Goal: Transaction & Acquisition: Purchase product/service

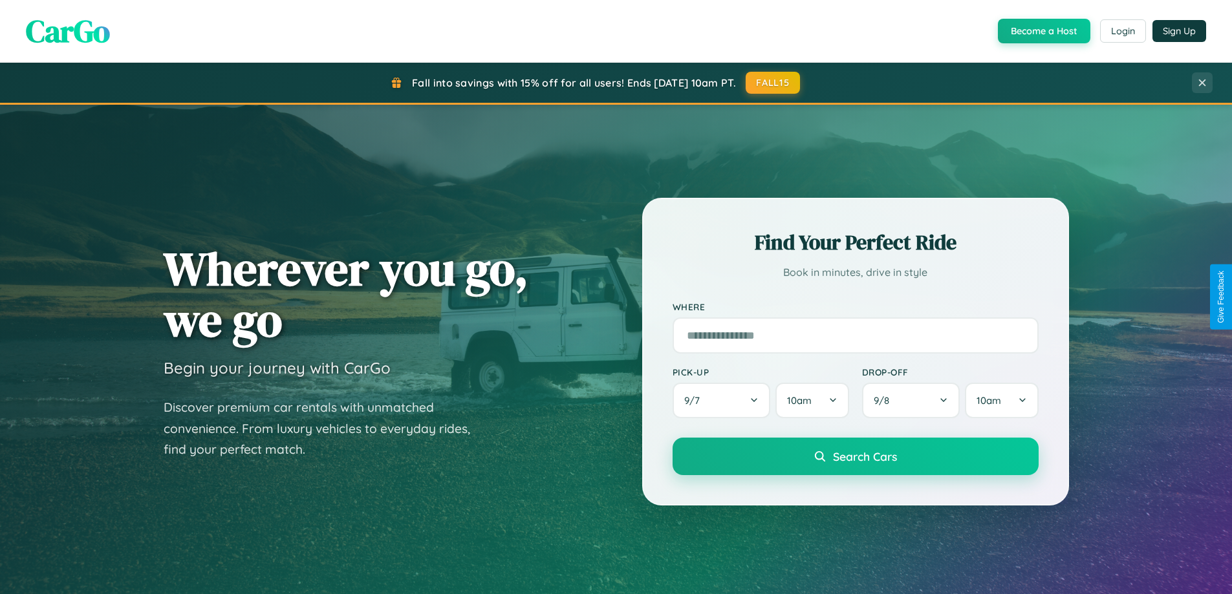
scroll to position [38, 0]
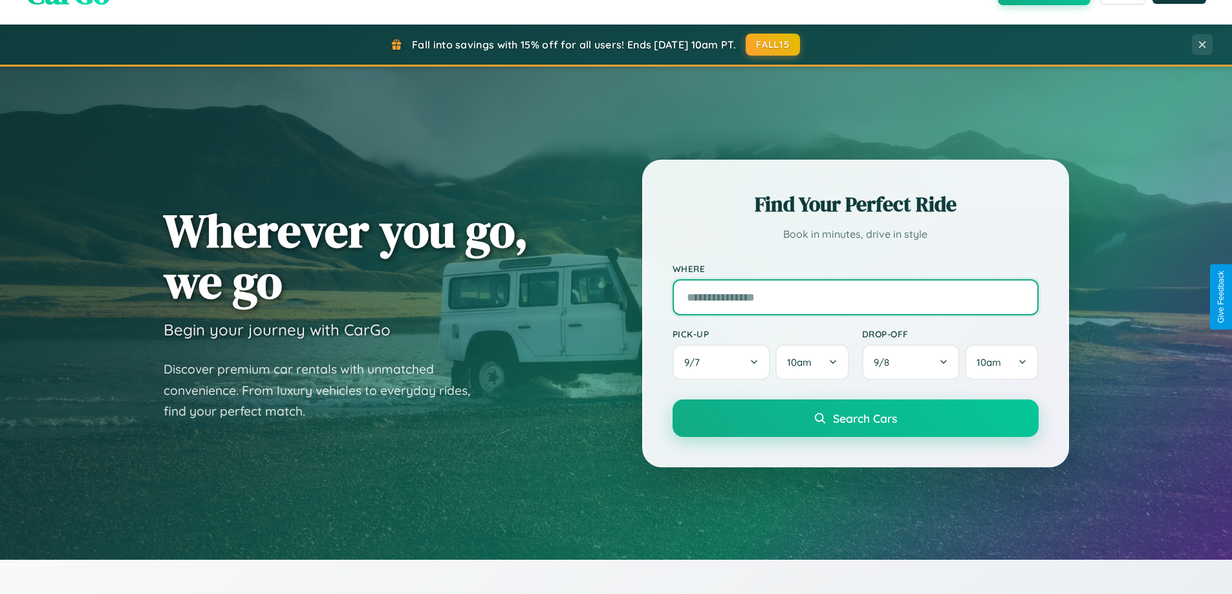
click at [855, 297] on input "text" at bounding box center [855, 297] width 366 height 36
type input "**********"
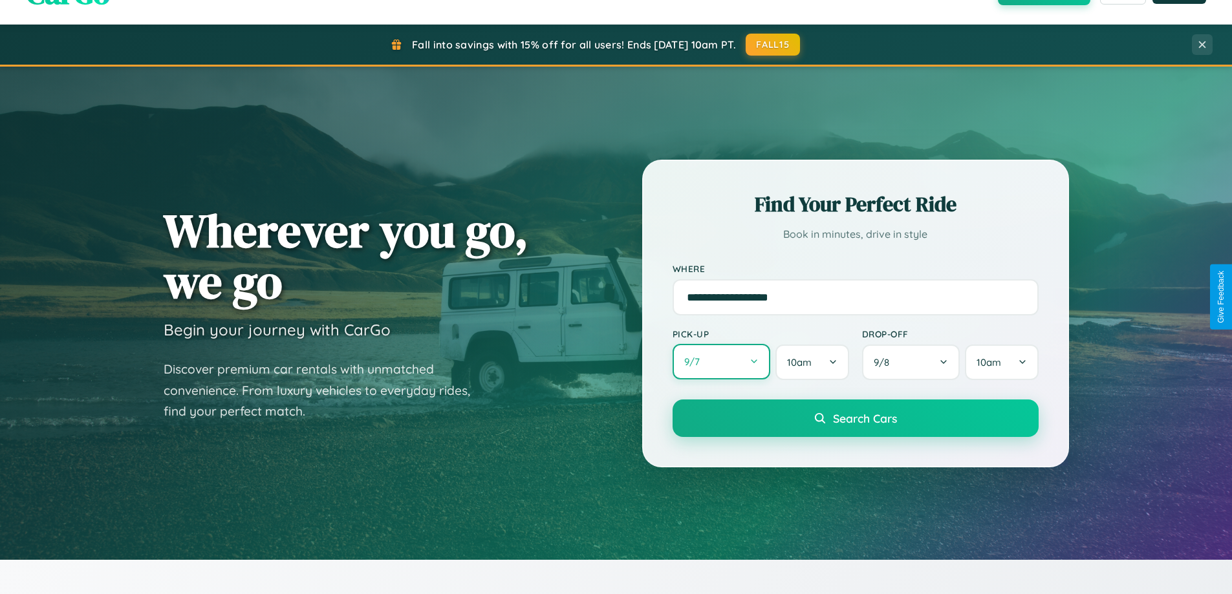
click at [721, 363] on button "9 / 7" at bounding box center [721, 362] width 98 height 36
select select "*"
select select "****"
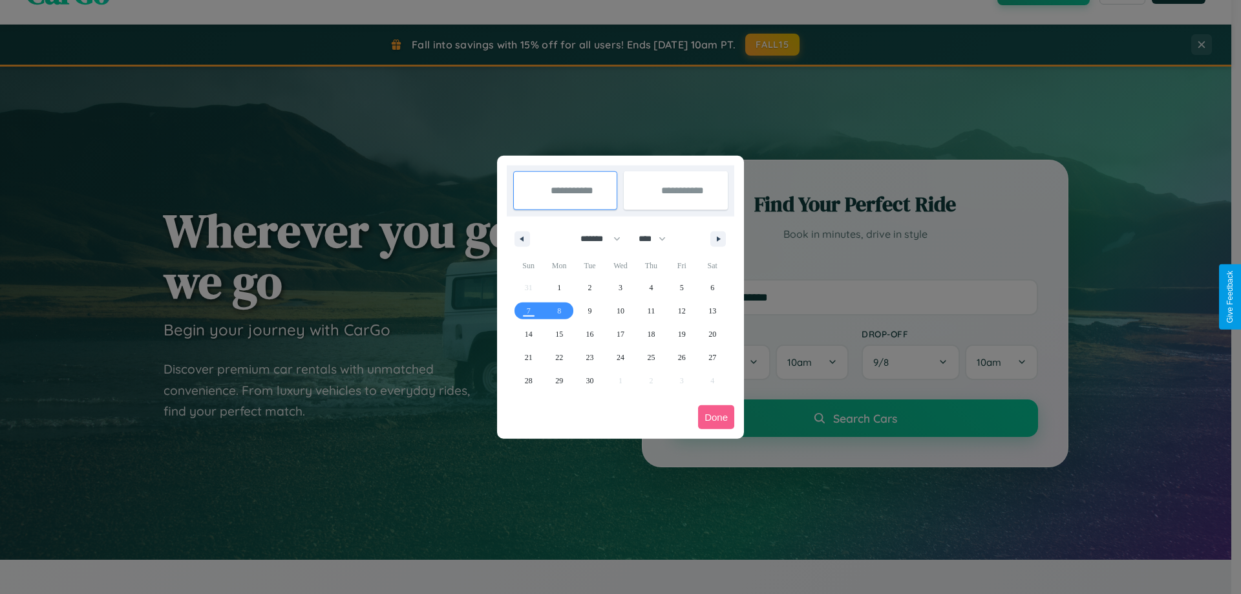
click at [595, 239] on select "******* ******** ***** ***** *** **** **** ****** ********* ******* ******** **…" at bounding box center [598, 238] width 55 height 21
select select "*"
click at [658, 239] on select "**** **** **** **** **** **** **** **** **** **** **** **** **** **** **** ****…" at bounding box center [651, 238] width 39 height 21
select select "****"
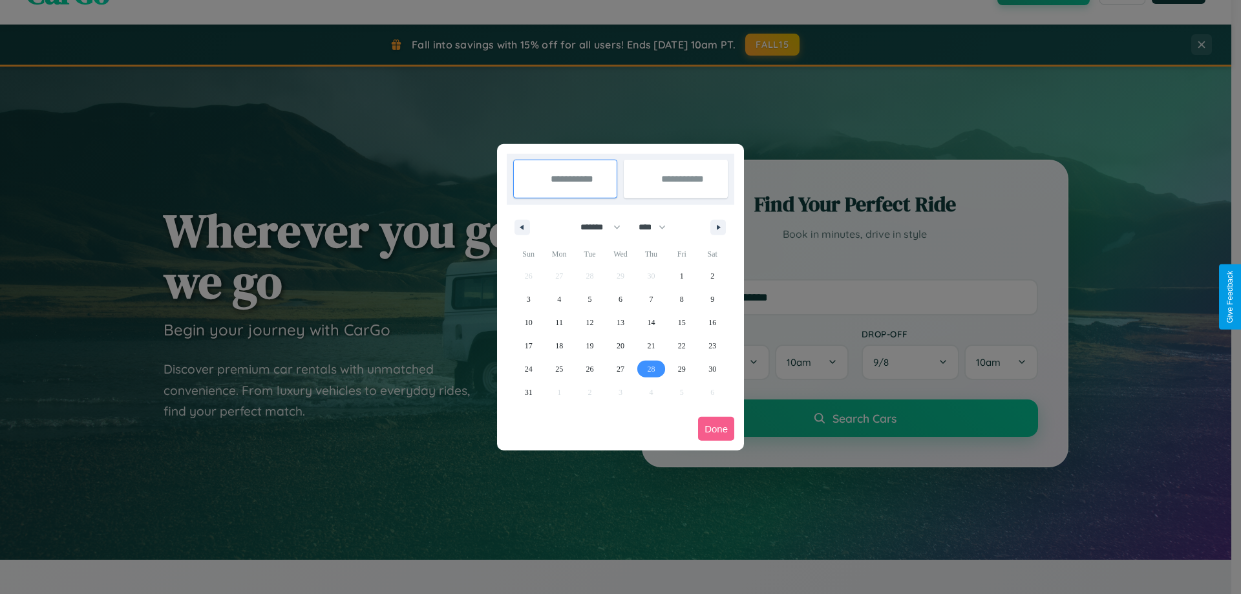
click at [651, 369] on span "28" at bounding box center [651, 369] width 8 height 23
type input "**********"
click at [718, 227] on icon "button" at bounding box center [721, 227] width 6 height 5
select select "*"
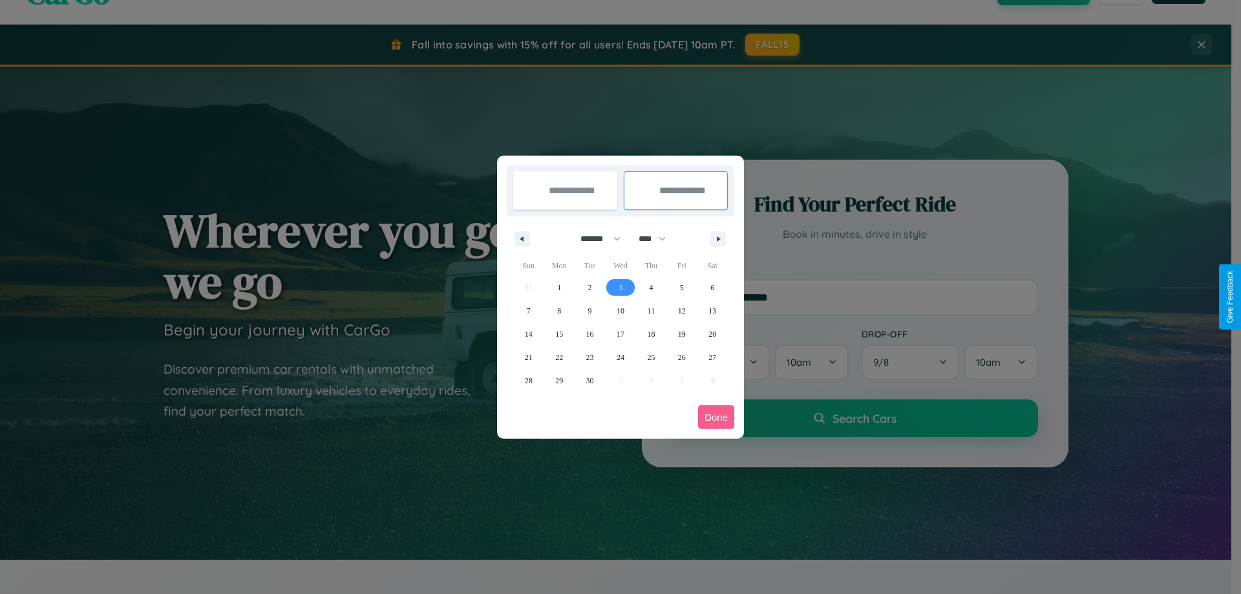
click at [620, 287] on span "3" at bounding box center [621, 287] width 4 height 23
type input "**********"
select select "*"
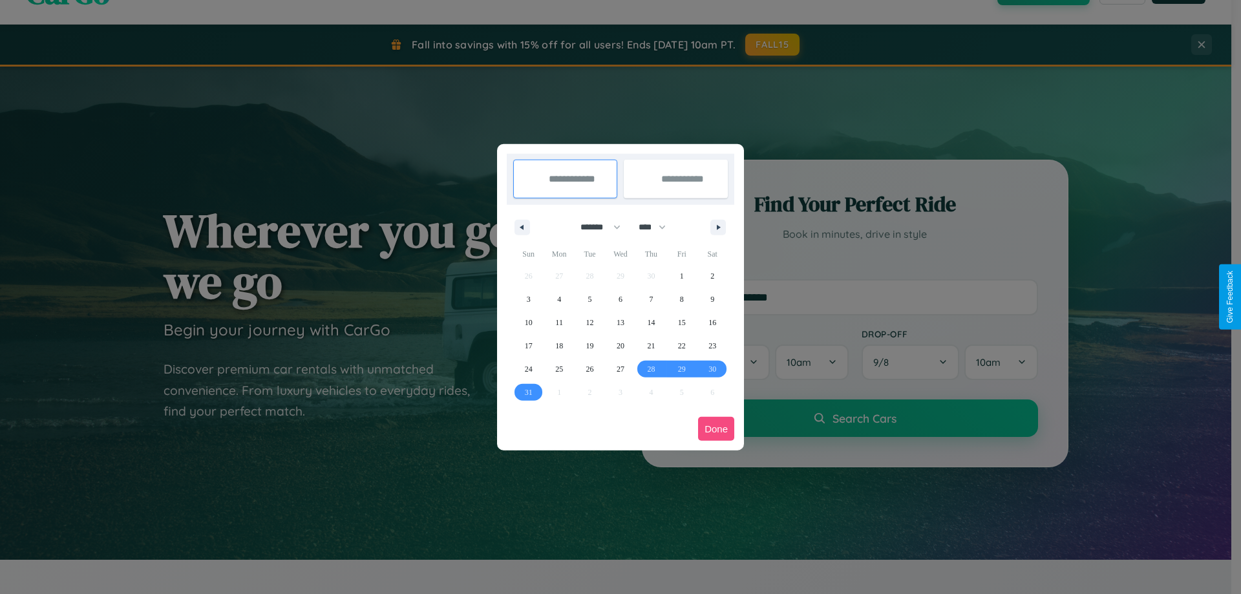
click at [716, 429] on button "Done" at bounding box center [716, 429] width 36 height 24
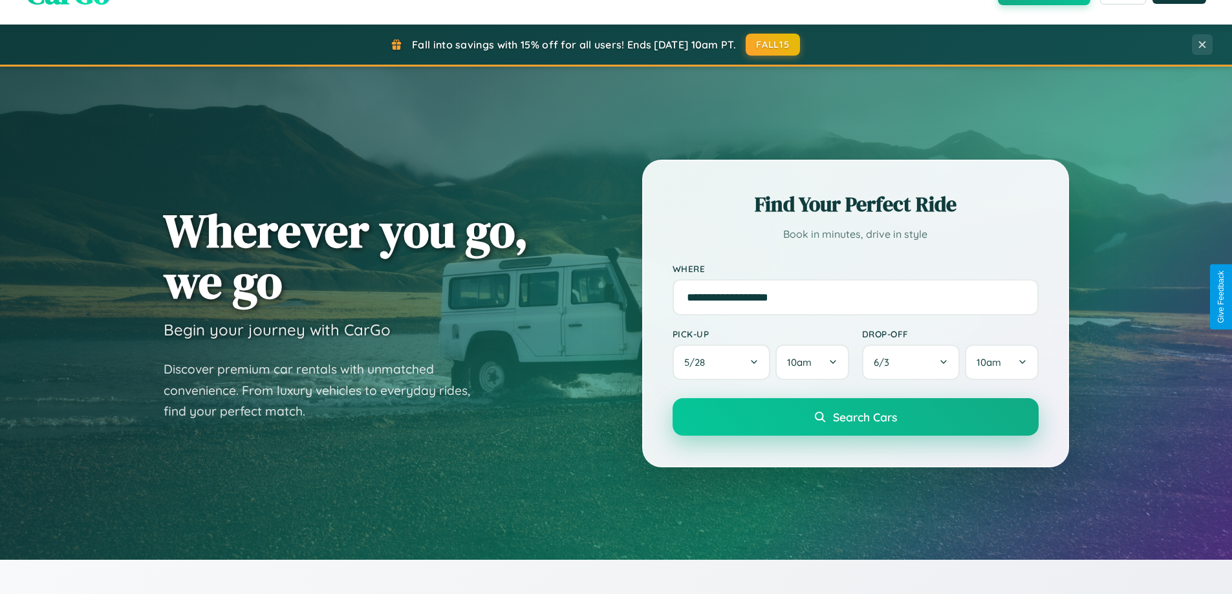
click at [855, 417] on span "Search Cars" at bounding box center [865, 417] width 64 height 14
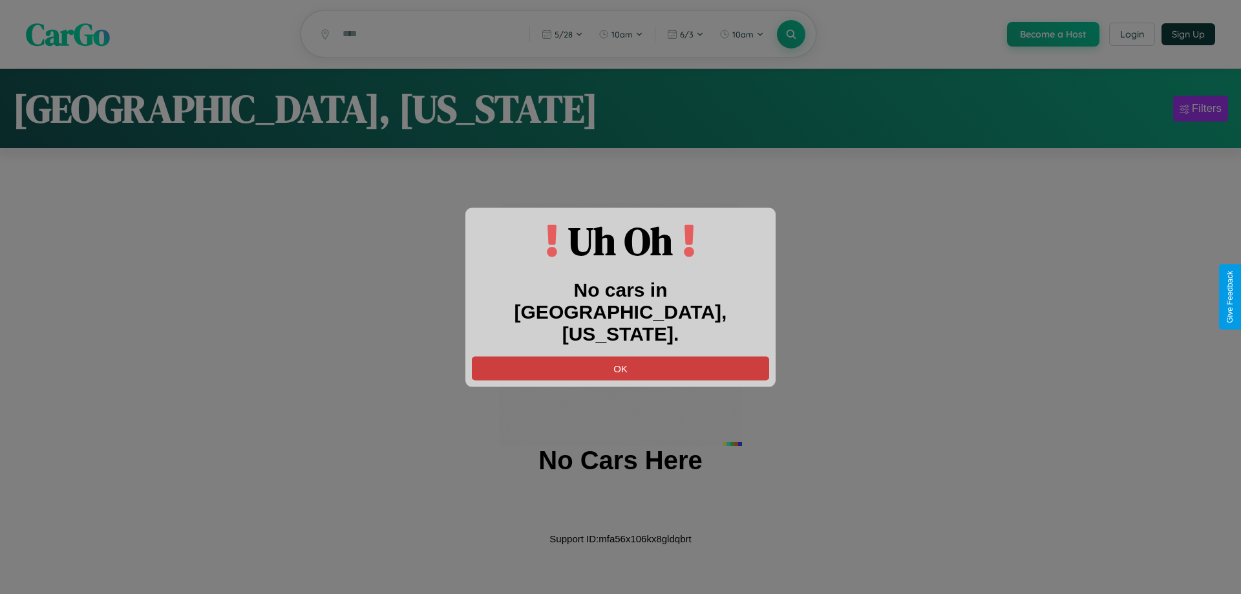
click at [621, 356] on button "OK" at bounding box center [620, 368] width 297 height 24
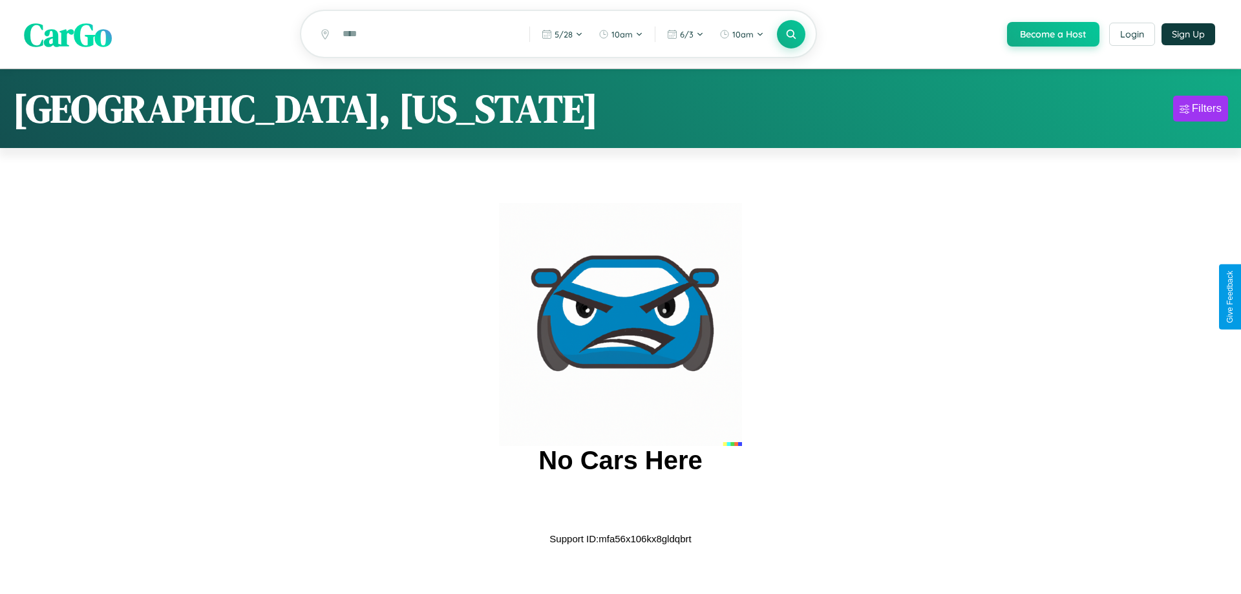
click at [68, 35] on span "CarGo" at bounding box center [68, 34] width 88 height 45
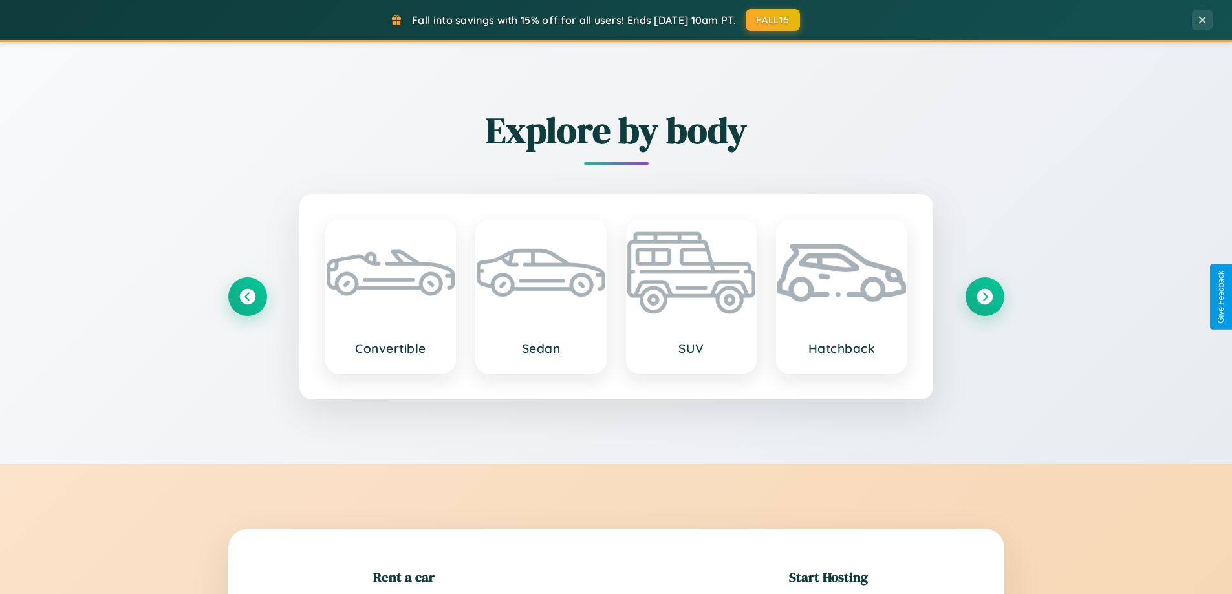
scroll to position [279, 0]
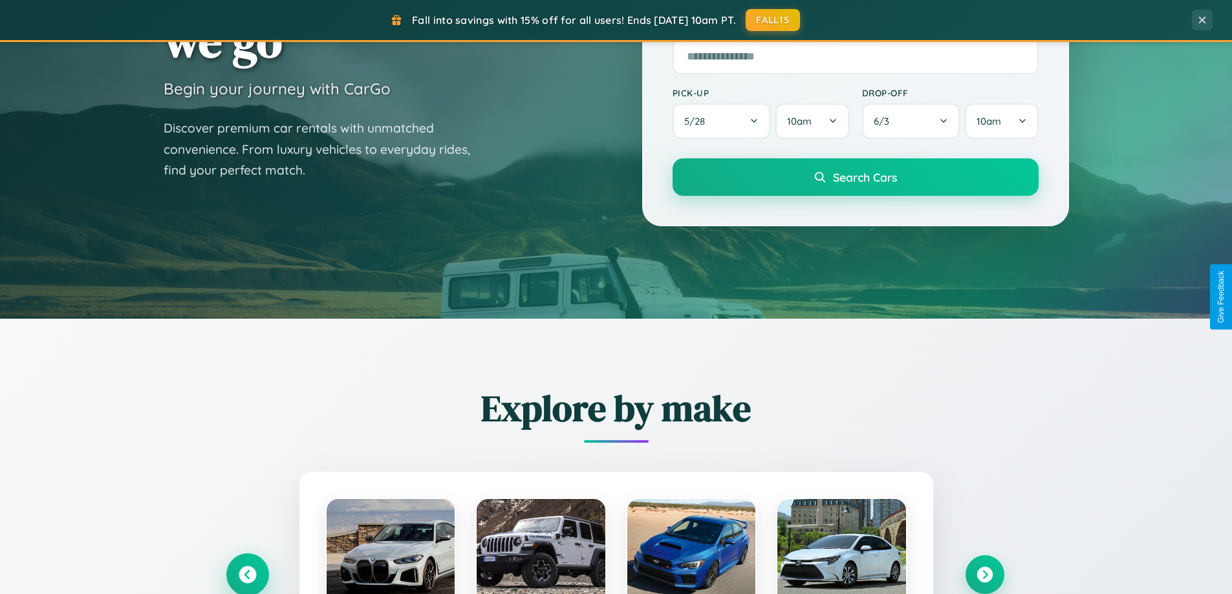
click at [247, 575] on icon at bounding box center [247, 574] width 17 height 17
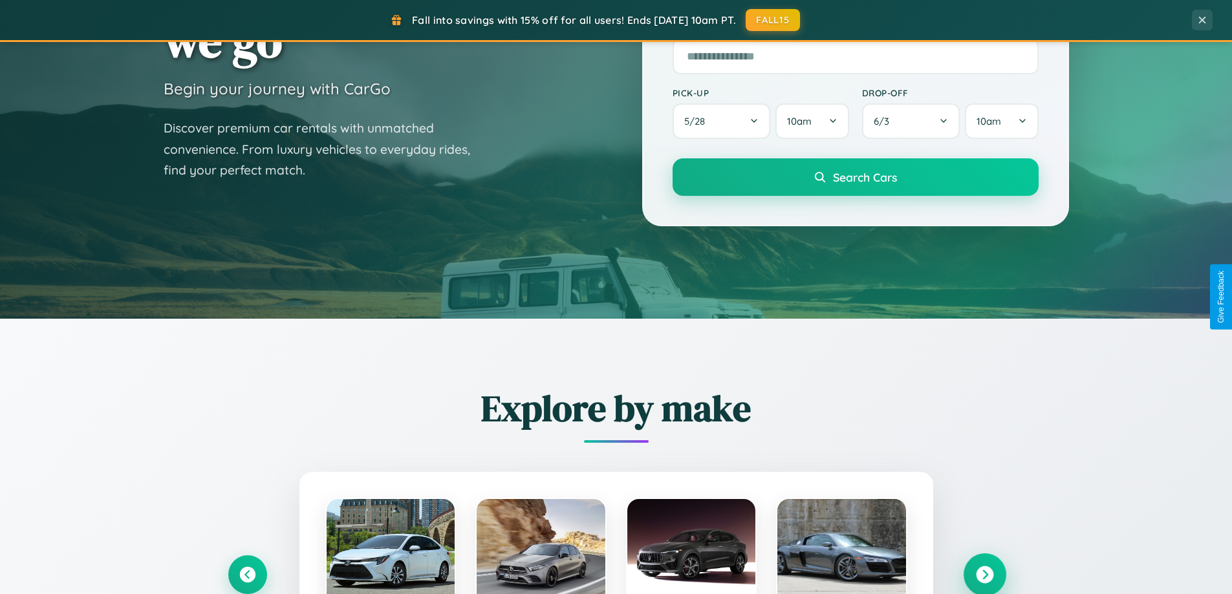
click at [984, 574] on icon at bounding box center [984, 574] width 17 height 17
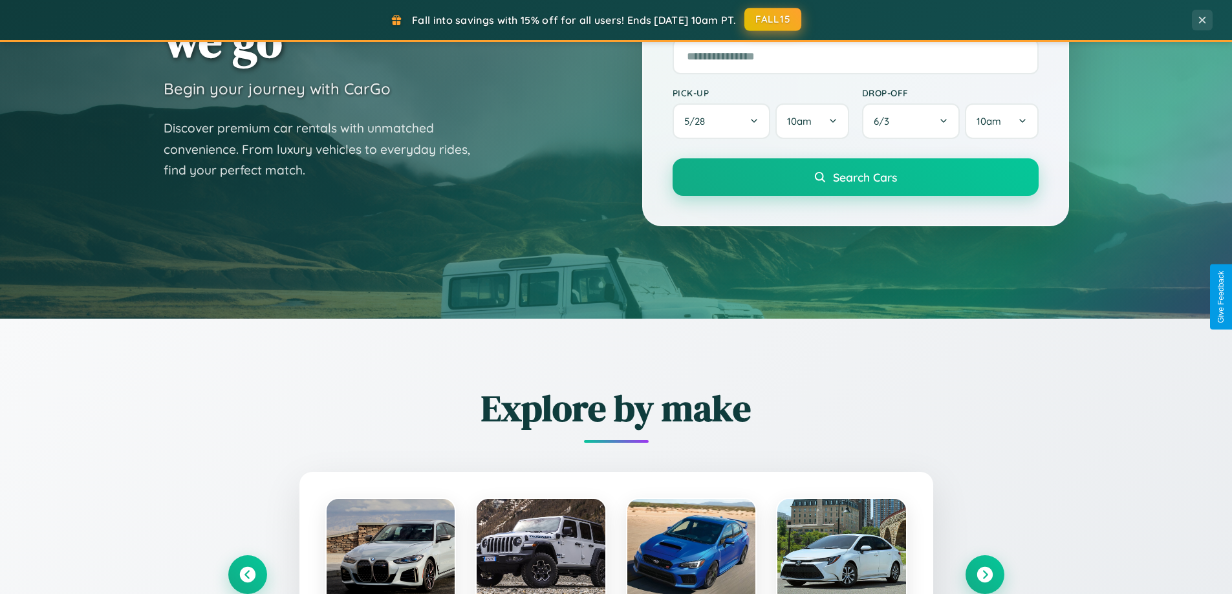
click at [773, 20] on button "FALL15" at bounding box center [772, 19] width 57 height 23
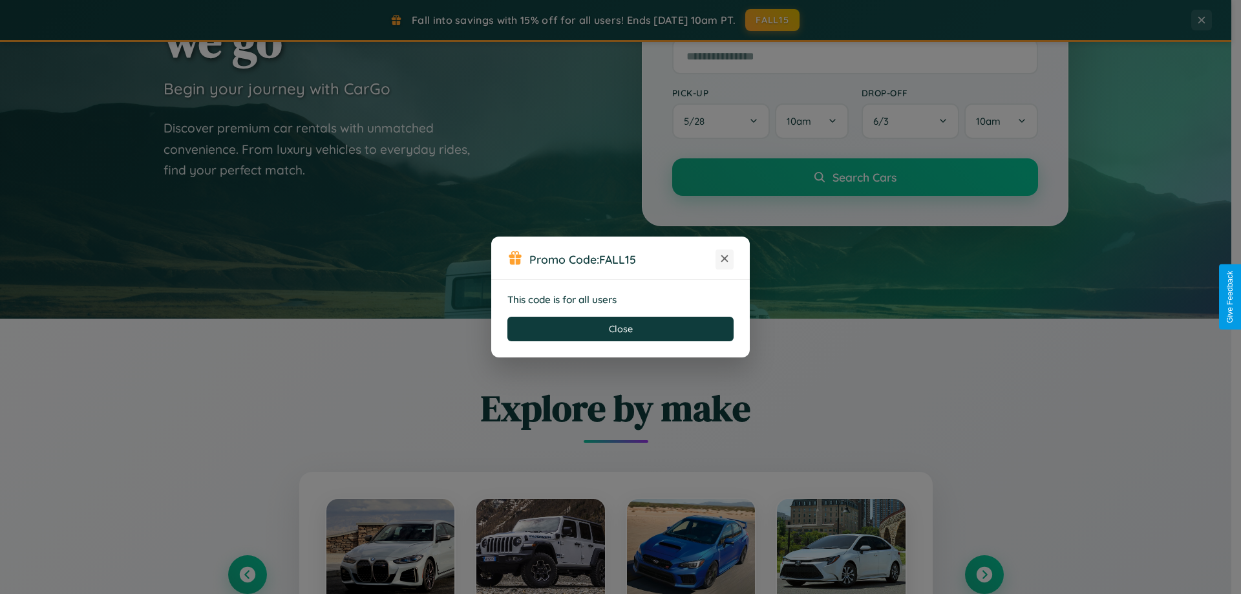
click at [725, 259] on icon at bounding box center [724, 258] width 13 height 13
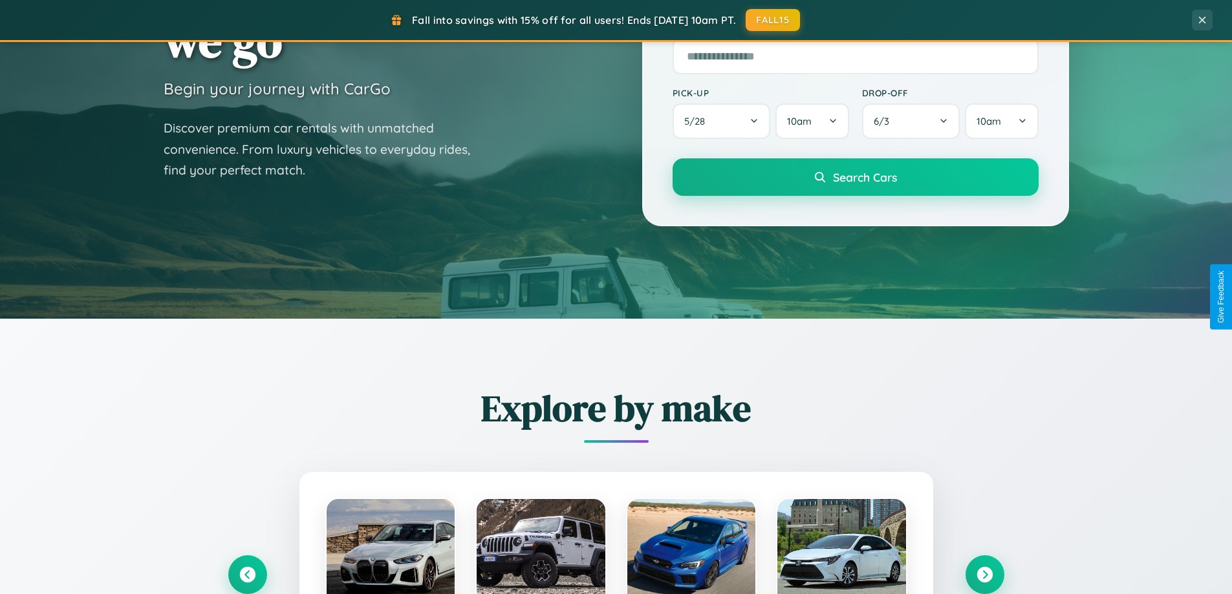
scroll to position [0, 0]
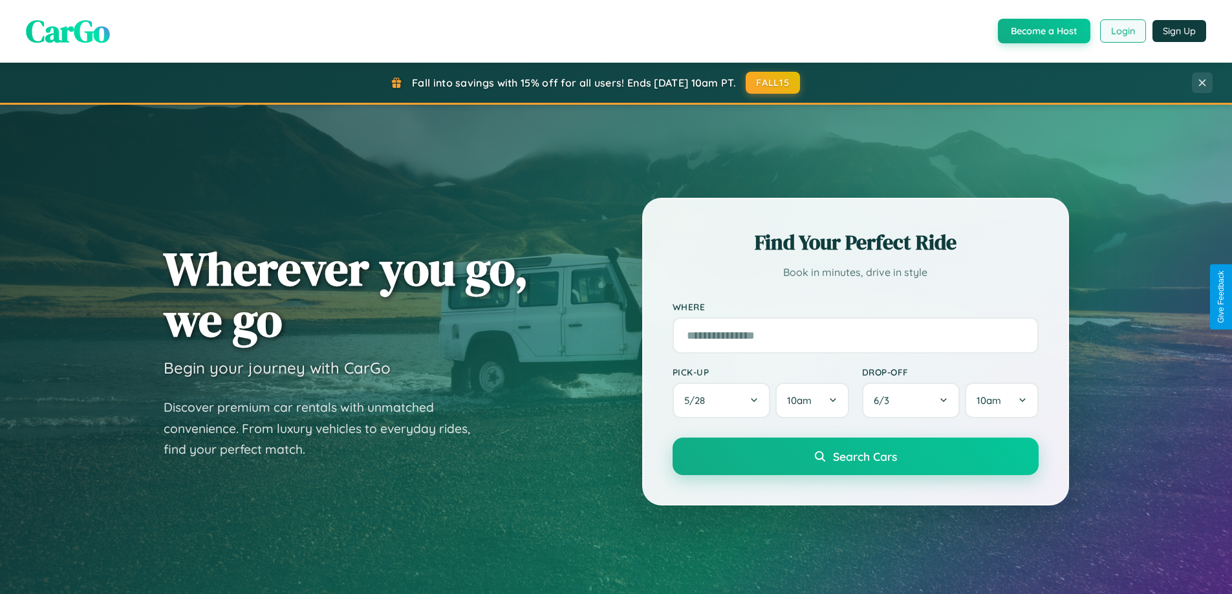
click at [1122, 31] on button "Login" at bounding box center [1123, 30] width 46 height 23
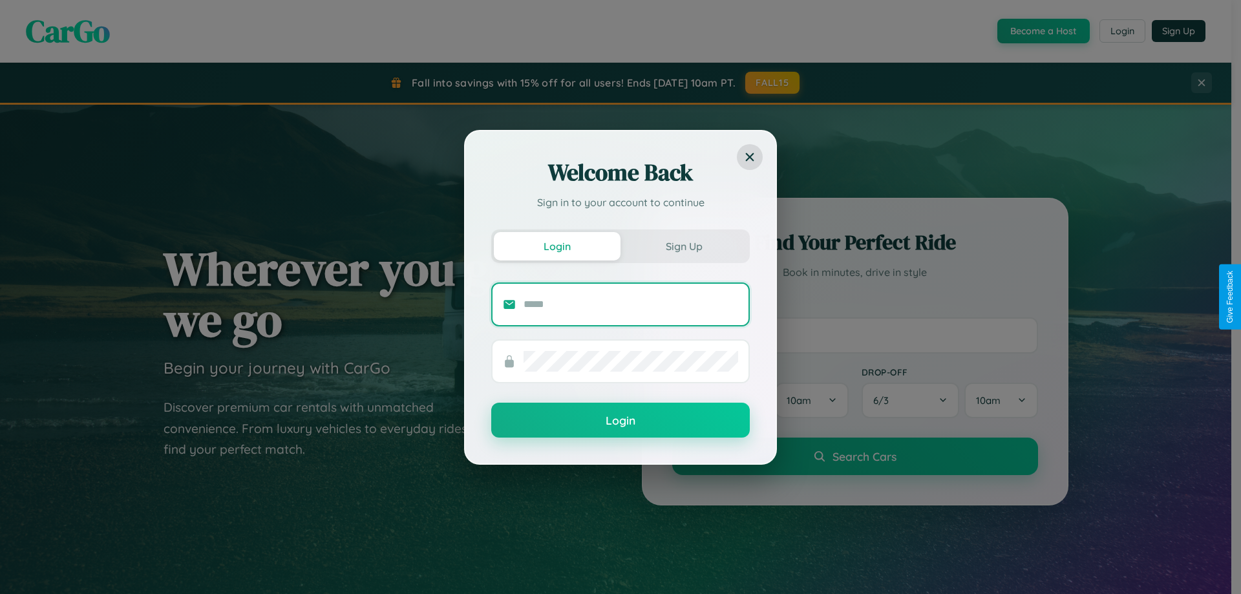
click at [631, 304] on input "text" at bounding box center [631, 304] width 215 height 21
type input "**********"
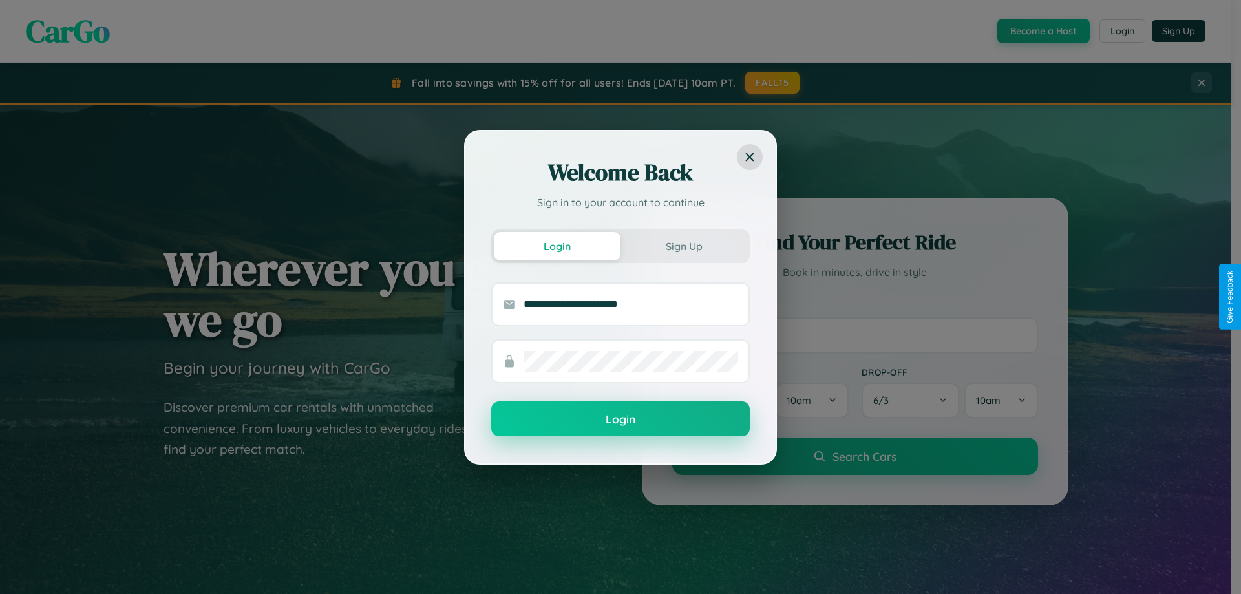
click at [621, 420] on button "Login" at bounding box center [620, 418] width 259 height 35
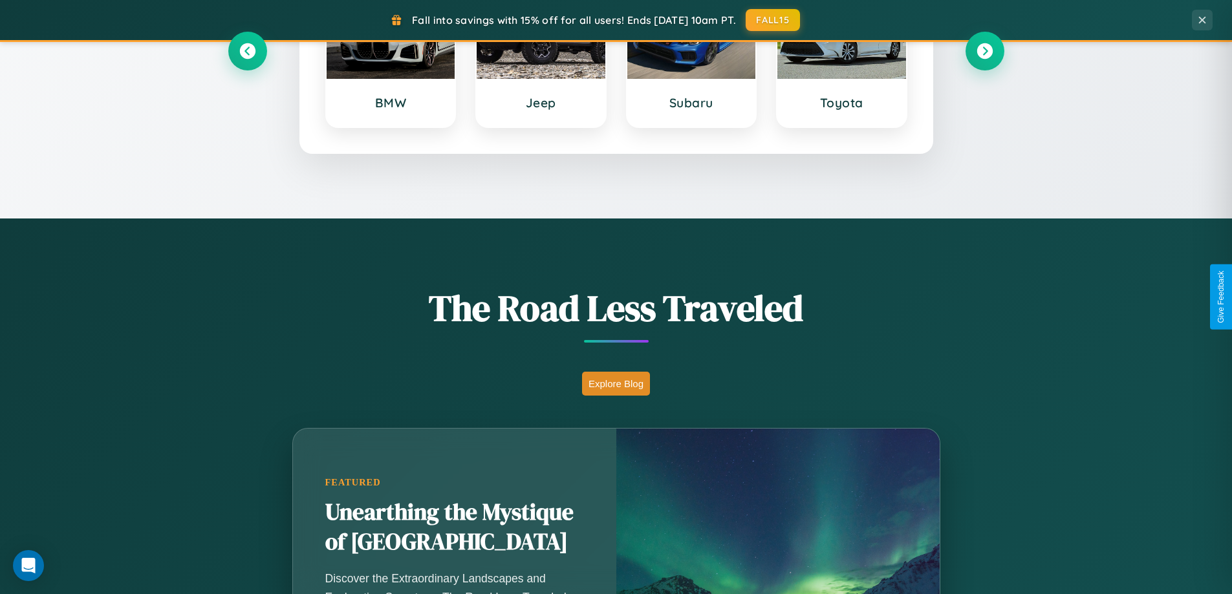
scroll to position [890, 0]
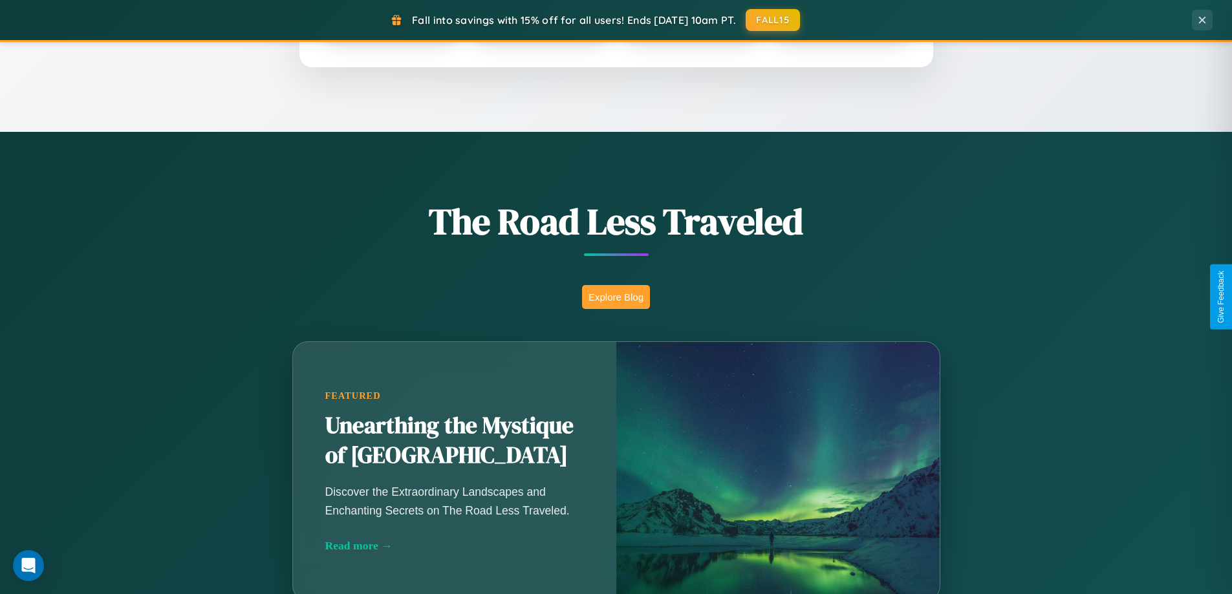
click at [615, 297] on button "Explore Blog" at bounding box center [616, 297] width 68 height 24
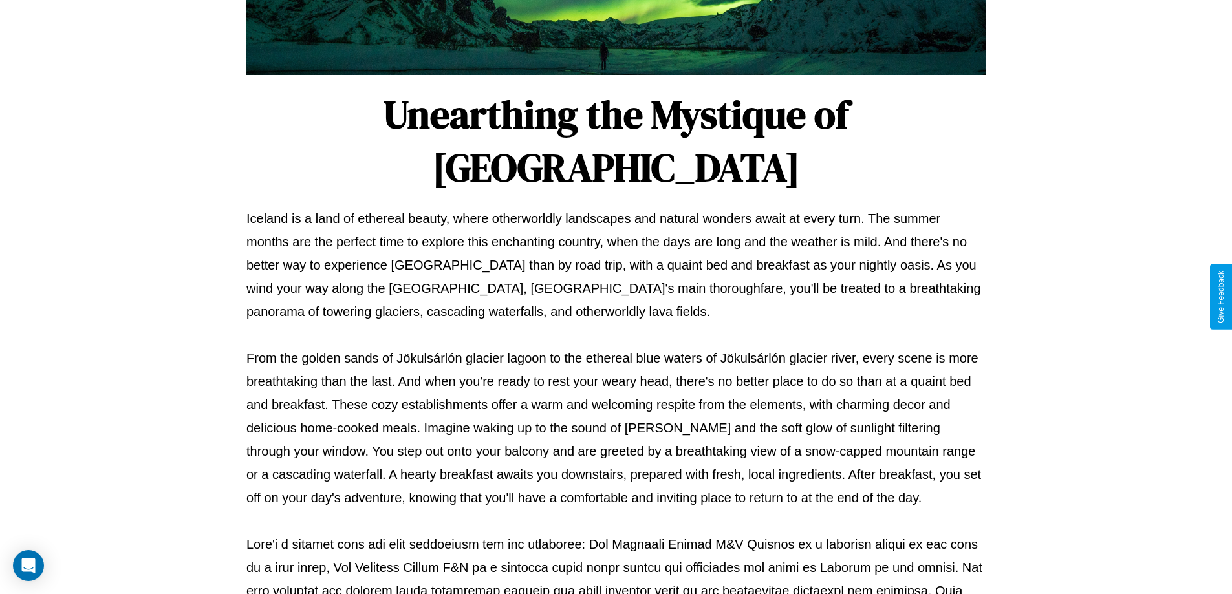
scroll to position [418, 0]
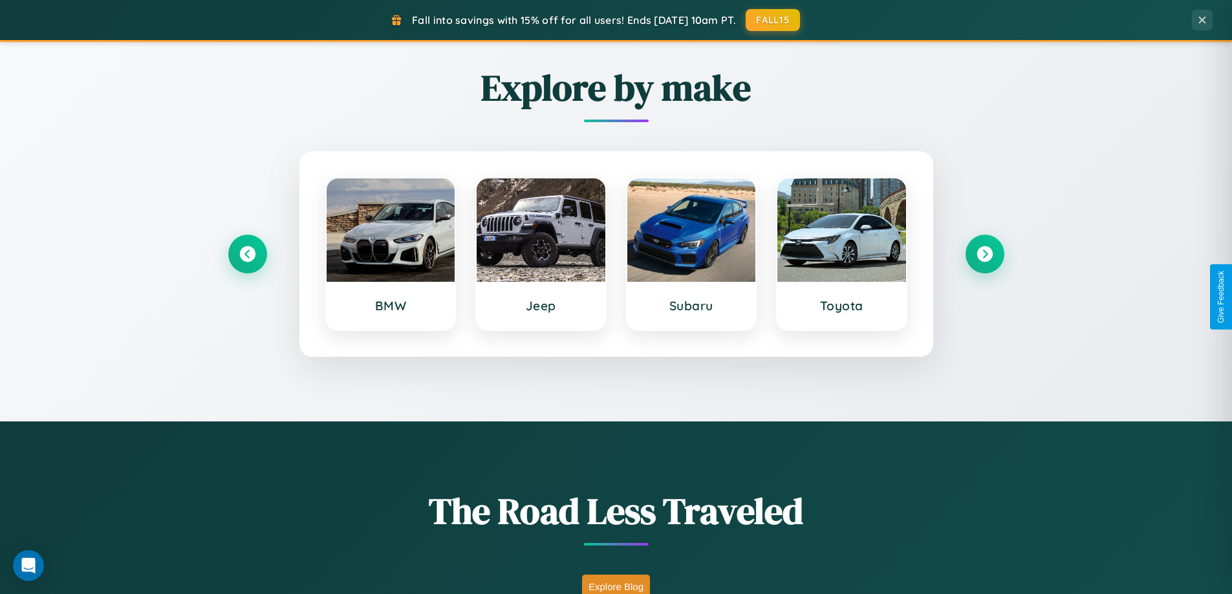
scroll to position [557, 0]
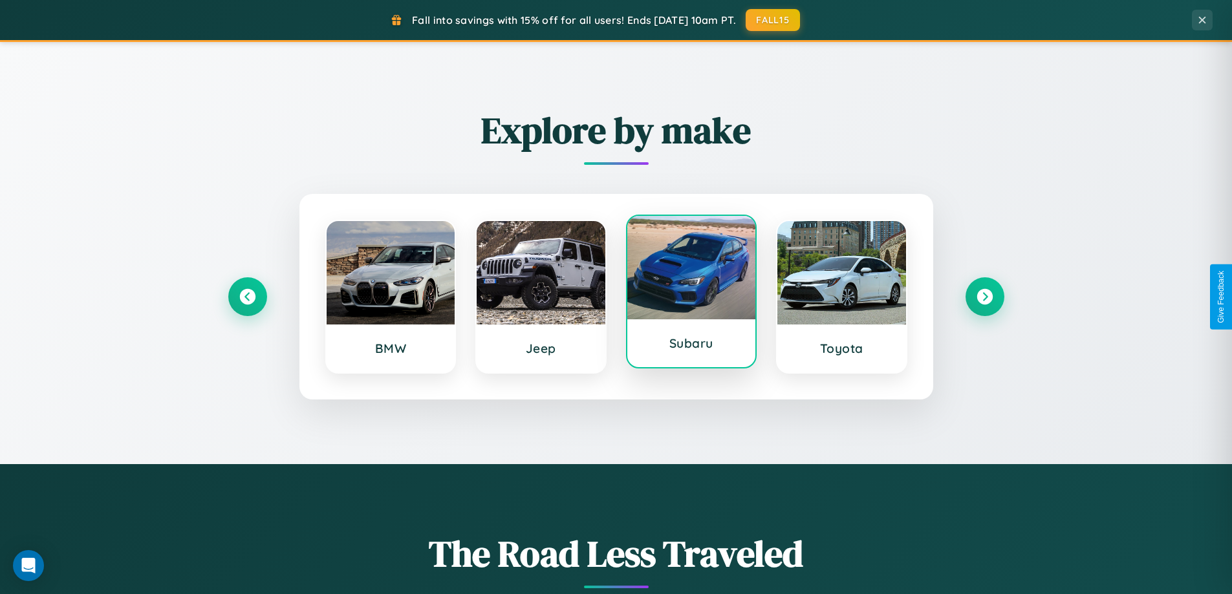
click at [690, 293] on div at bounding box center [691, 267] width 129 height 103
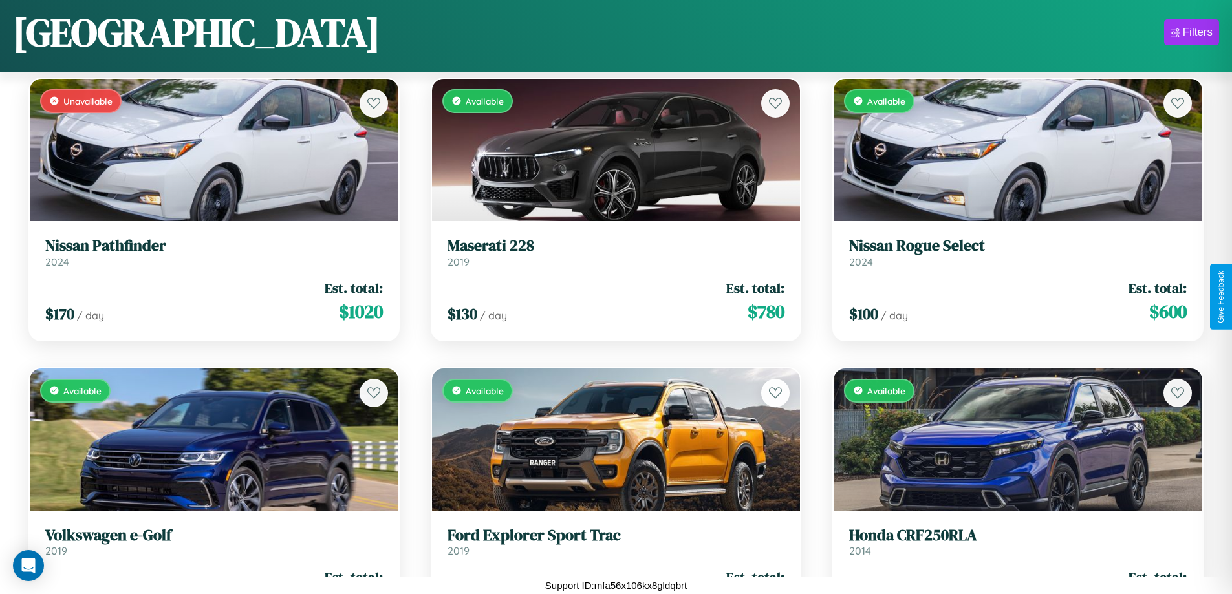
scroll to position [17553, 0]
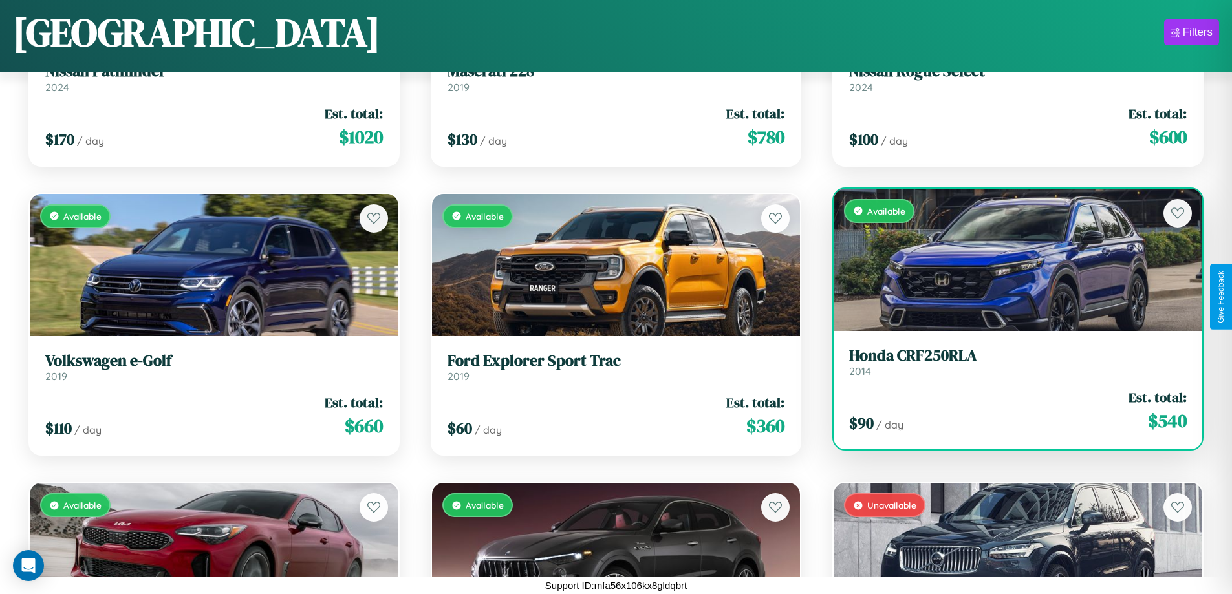
click at [1009, 259] on div "Available" at bounding box center [1017, 260] width 369 height 142
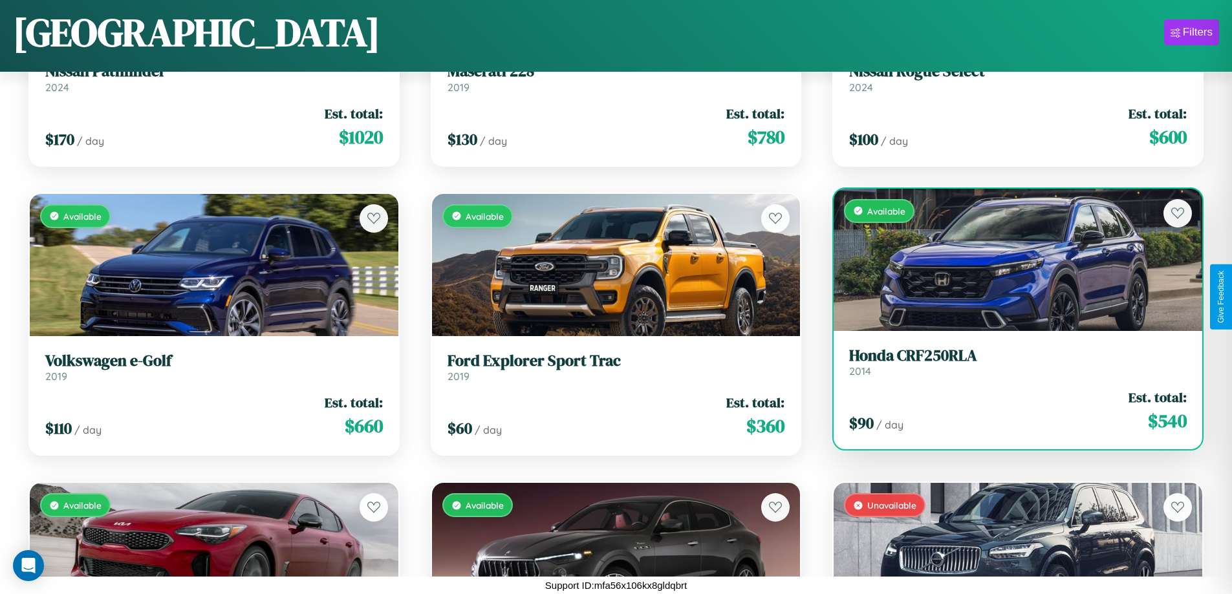
click at [1009, 259] on div "Available" at bounding box center [1017, 260] width 369 height 142
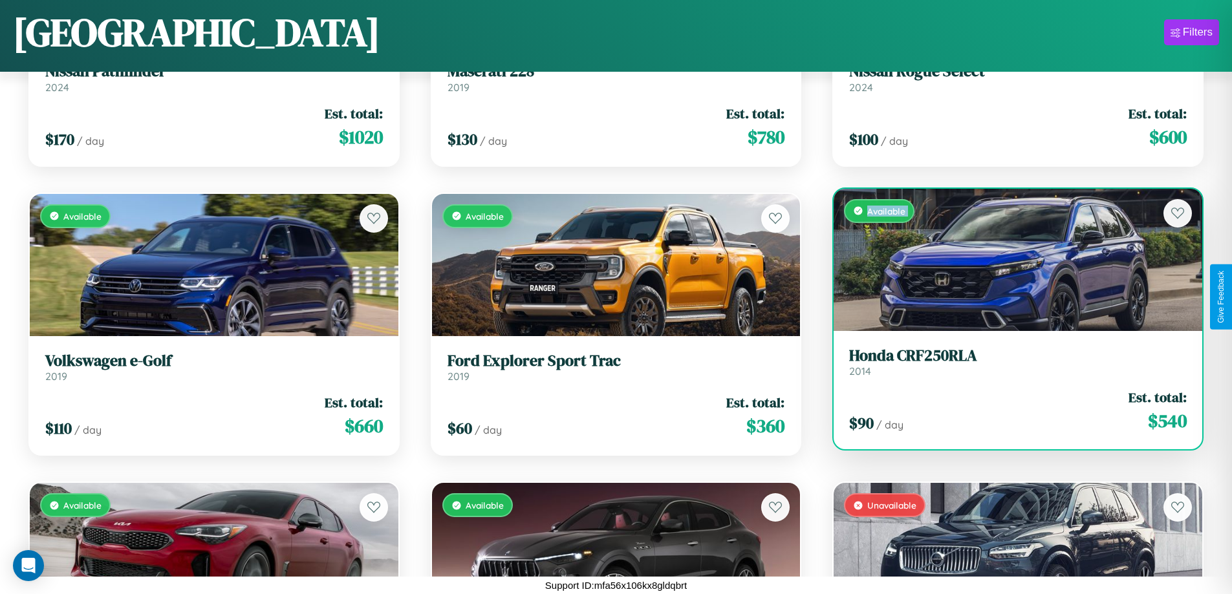
click at [1009, 259] on div "Available" at bounding box center [1017, 260] width 369 height 142
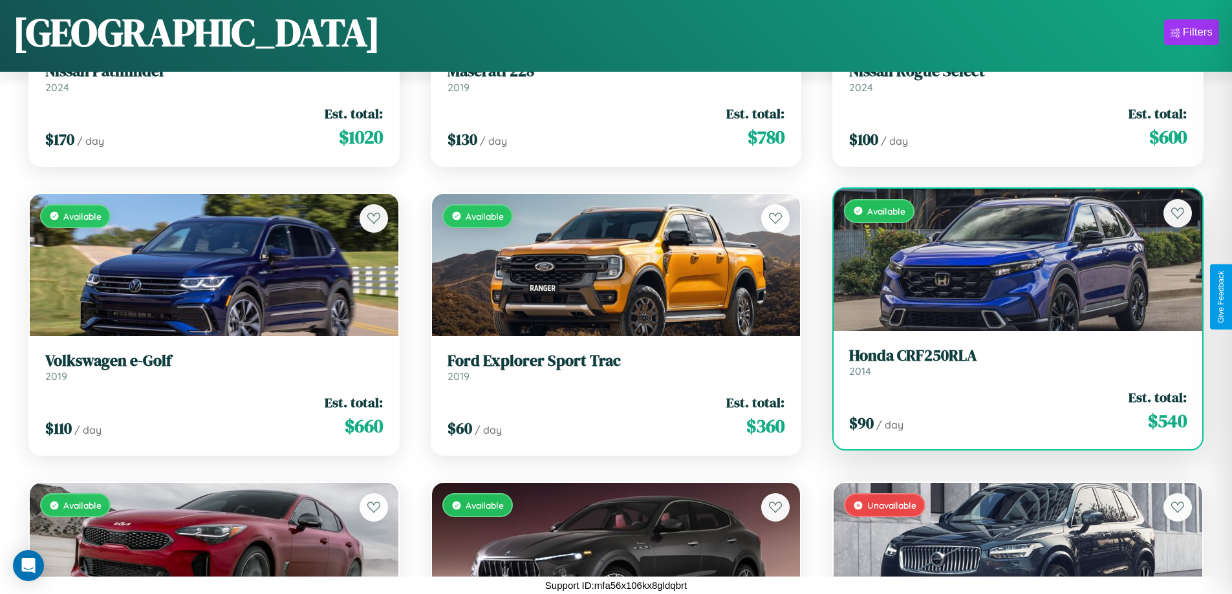
click at [1009, 259] on div "Available" at bounding box center [1017, 260] width 369 height 142
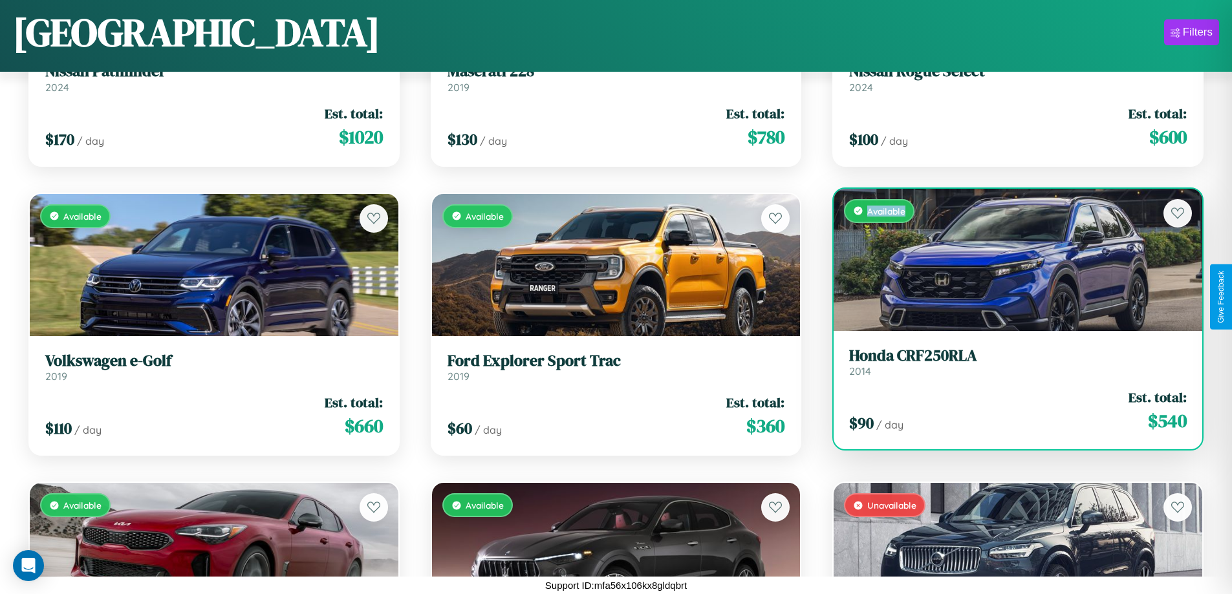
click at [1009, 259] on div "Available" at bounding box center [1017, 260] width 369 height 142
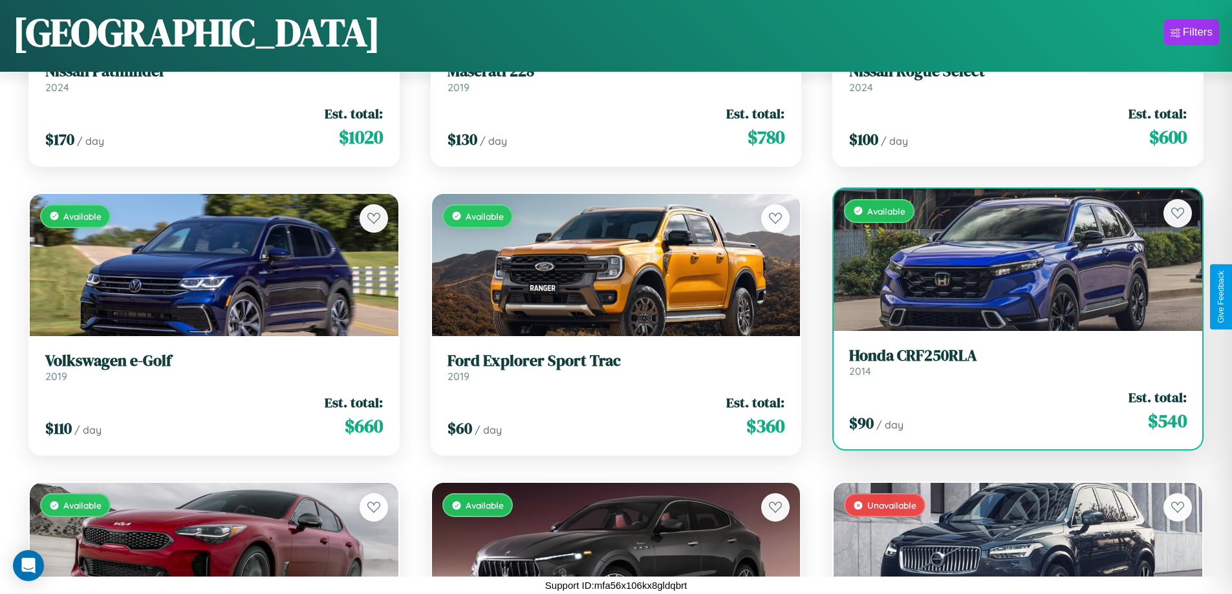
click at [1009, 362] on h3 "Honda CRF250RLA" at bounding box center [1017, 356] width 337 height 19
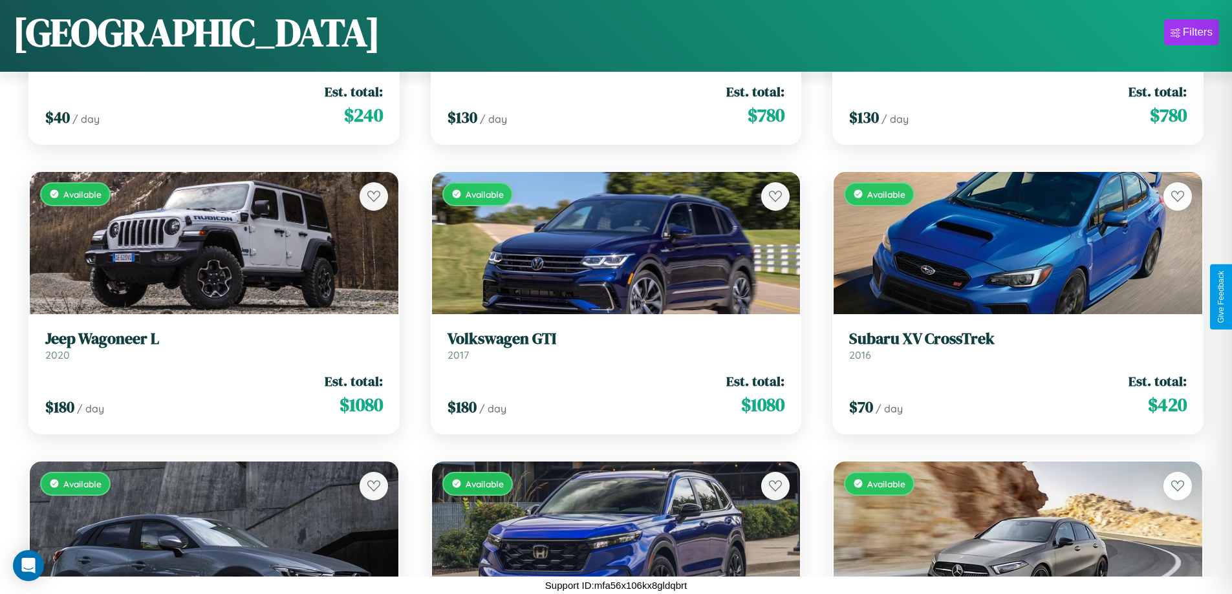
scroll to position [6840, 0]
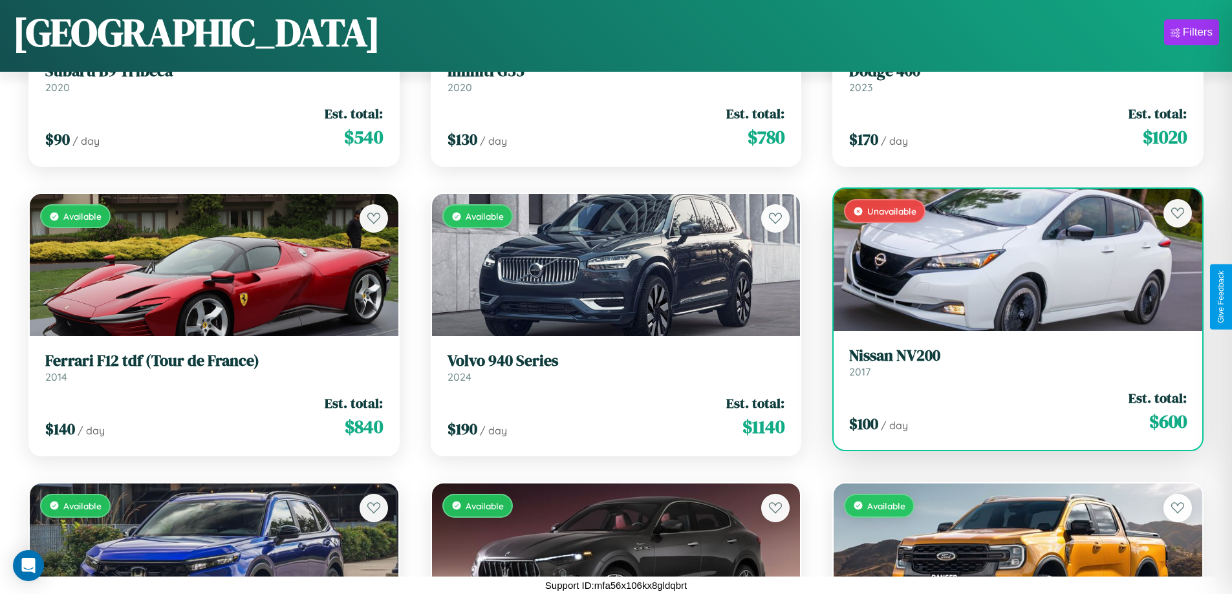
click at [1009, 365] on link "Nissan NV200 2017" at bounding box center [1017, 363] width 337 height 32
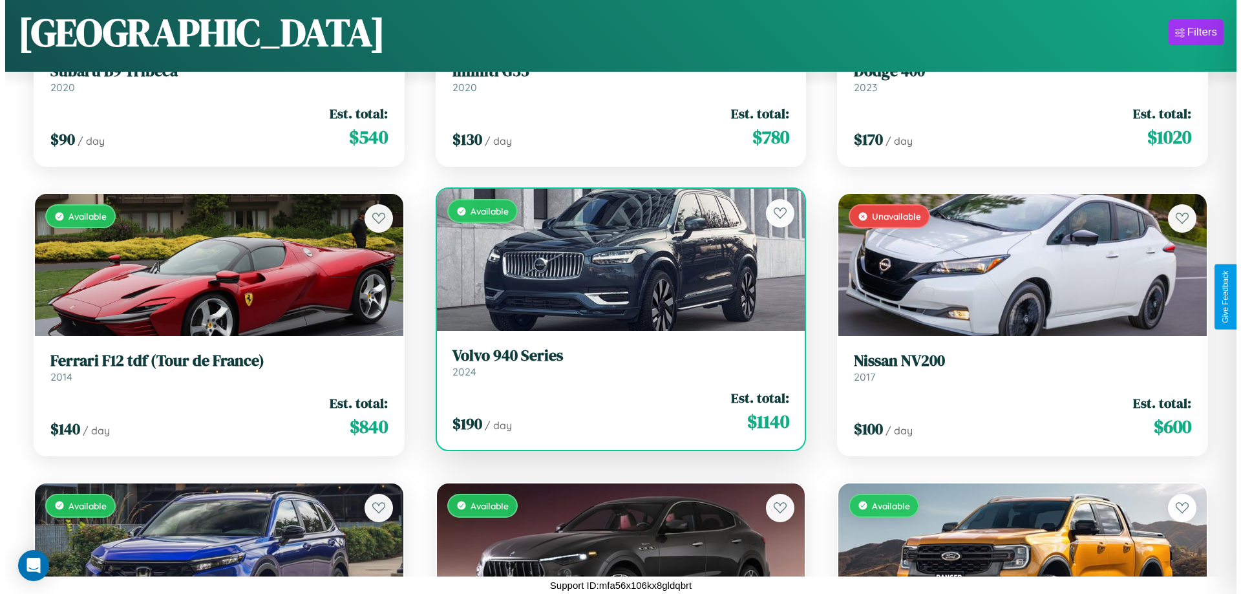
scroll to position [0, 0]
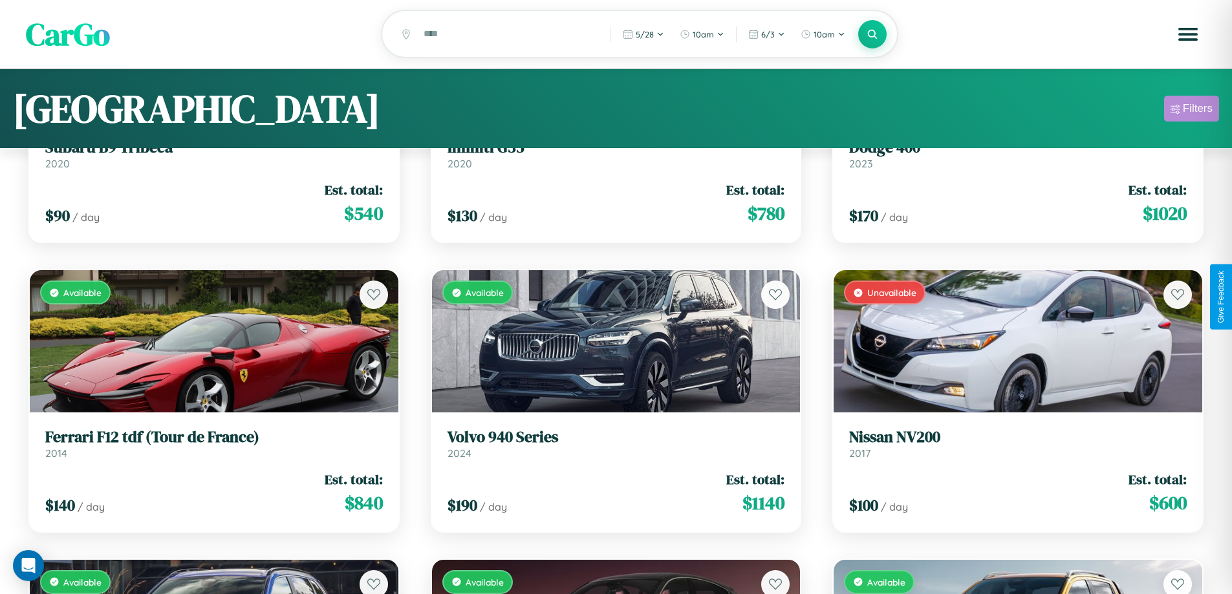
click at [1191, 111] on div "Filters" at bounding box center [1197, 108] width 30 height 13
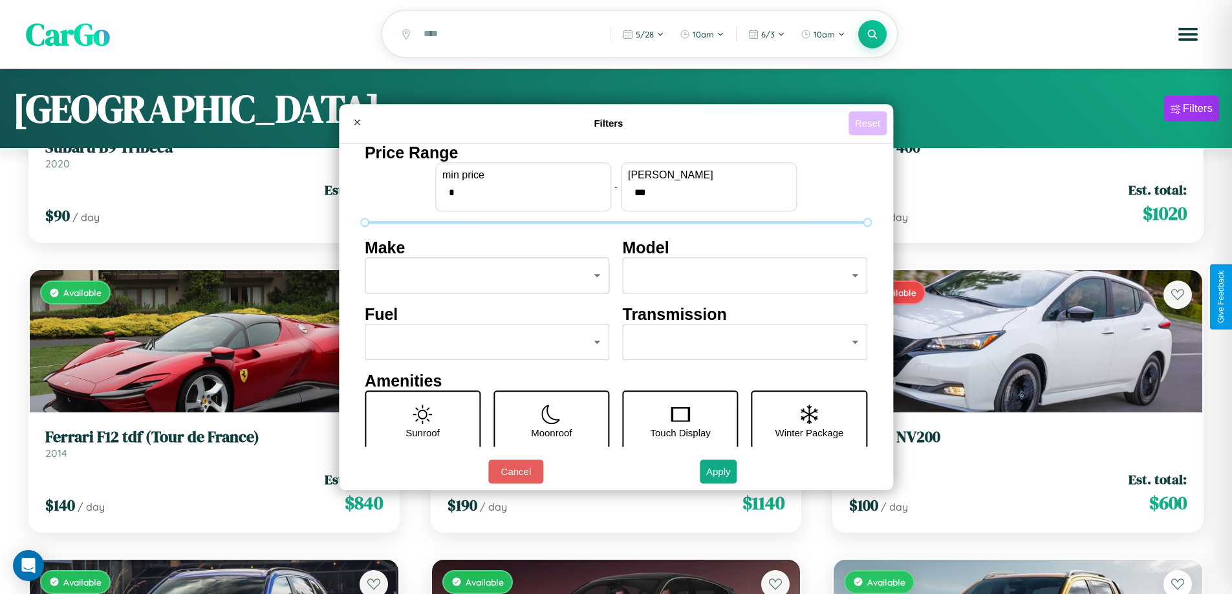
click at [869, 123] on button "Reset" at bounding box center [867, 123] width 38 height 24
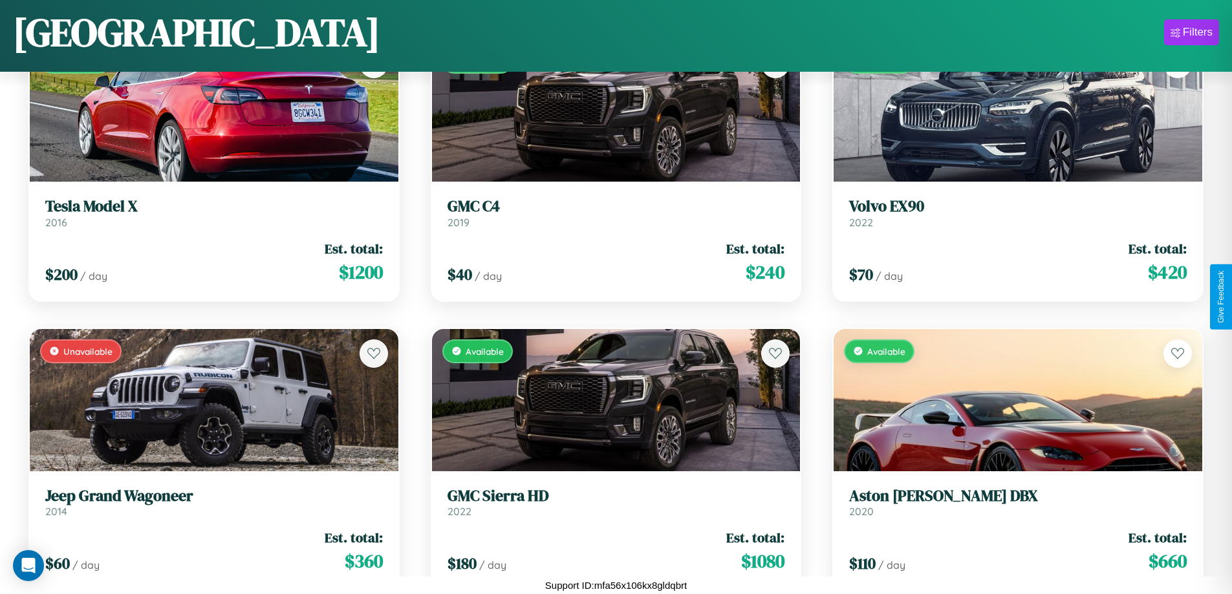
scroll to position [761, 0]
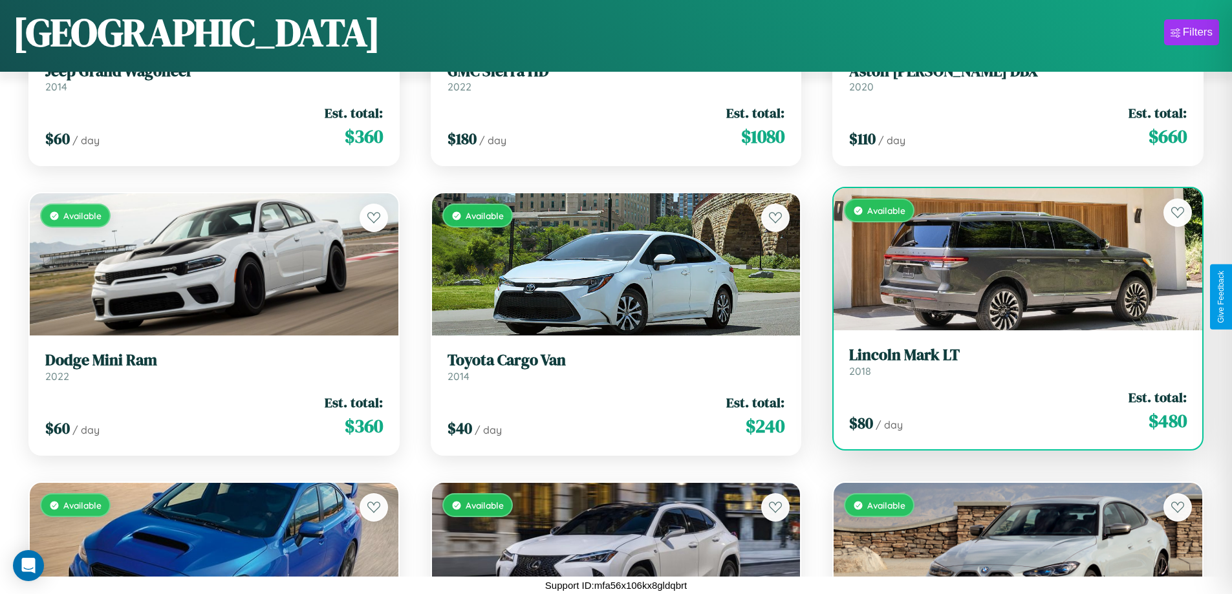
click at [1009, 361] on h3 "Lincoln Mark LT" at bounding box center [1017, 355] width 337 height 19
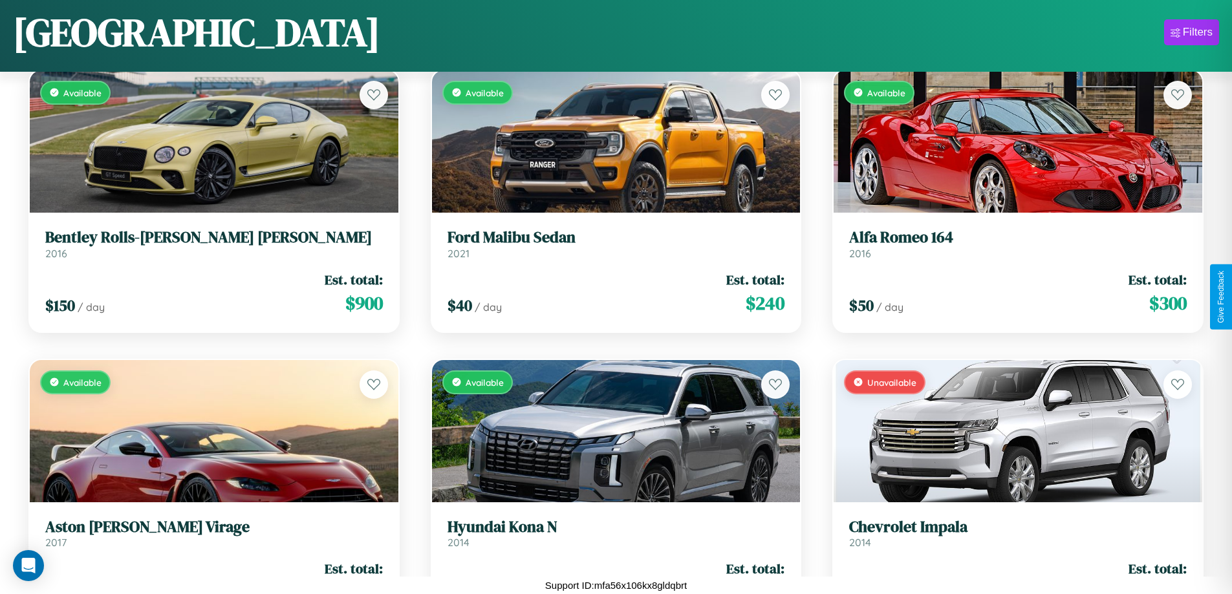
scroll to position [4814, 0]
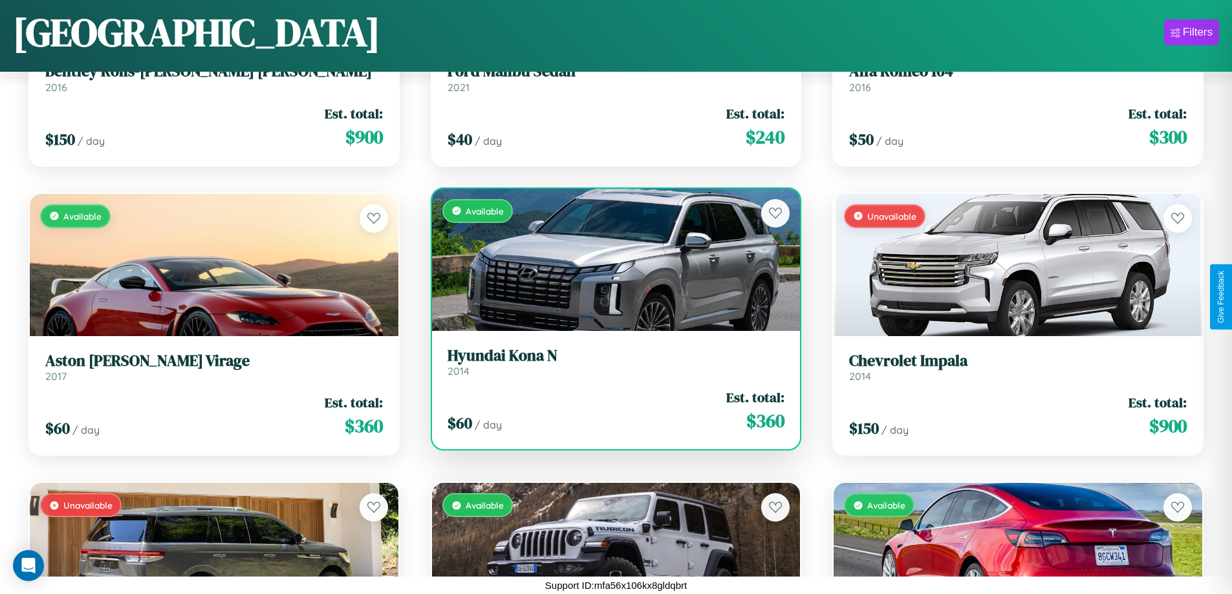
click at [610, 361] on h3 "Hyundai Kona N" at bounding box center [615, 356] width 337 height 19
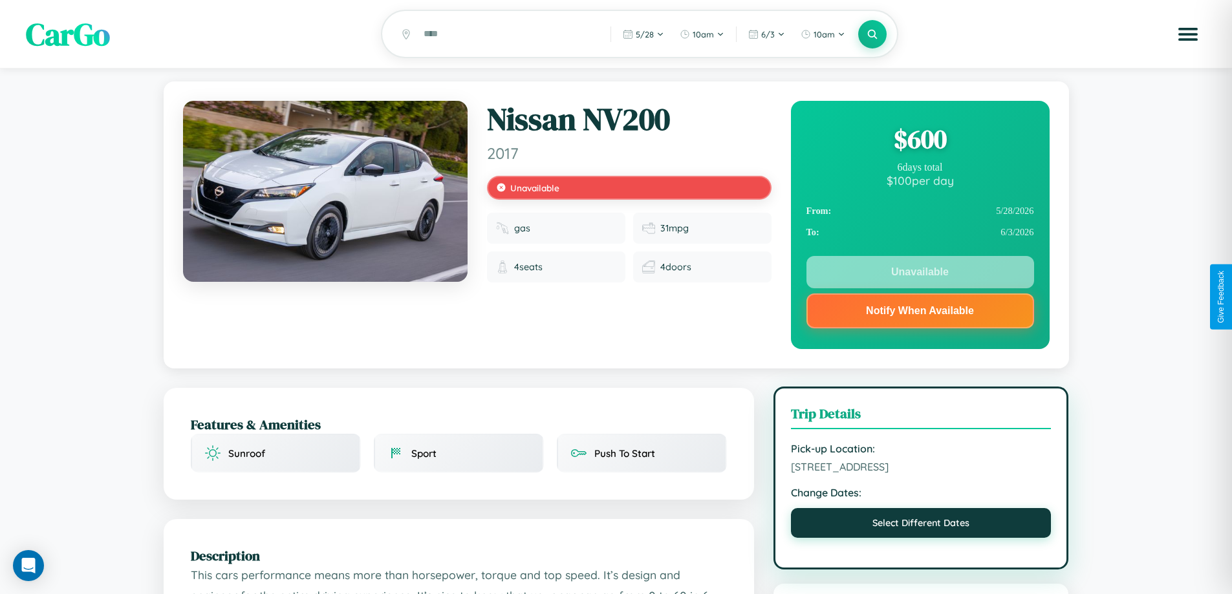
click at [921, 527] on button "Select Different Dates" at bounding box center [921, 523] width 261 height 30
select select "*"
select select "****"
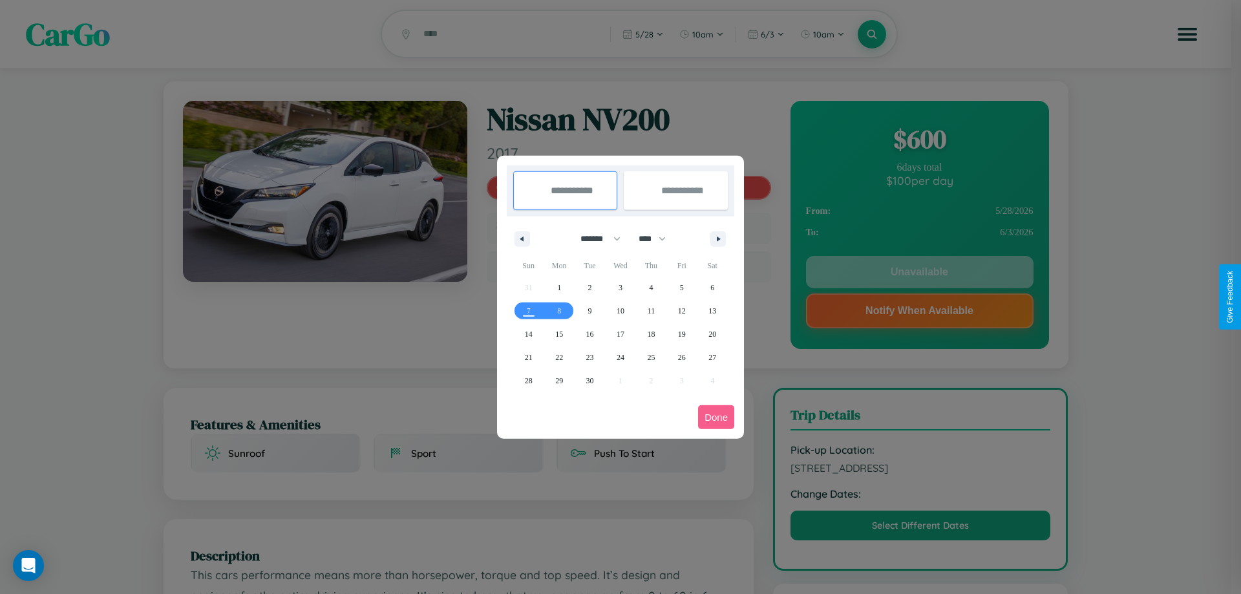
click at [595, 239] on select "******* ******** ***** ***** *** **** **** ****** ********* ******* ******** **…" at bounding box center [598, 238] width 55 height 21
select select "*"
click at [658, 239] on select "**** **** **** **** **** **** **** **** **** **** **** **** **** **** **** ****…" at bounding box center [651, 238] width 39 height 21
select select "****"
click at [681, 380] on span "30" at bounding box center [682, 380] width 8 height 23
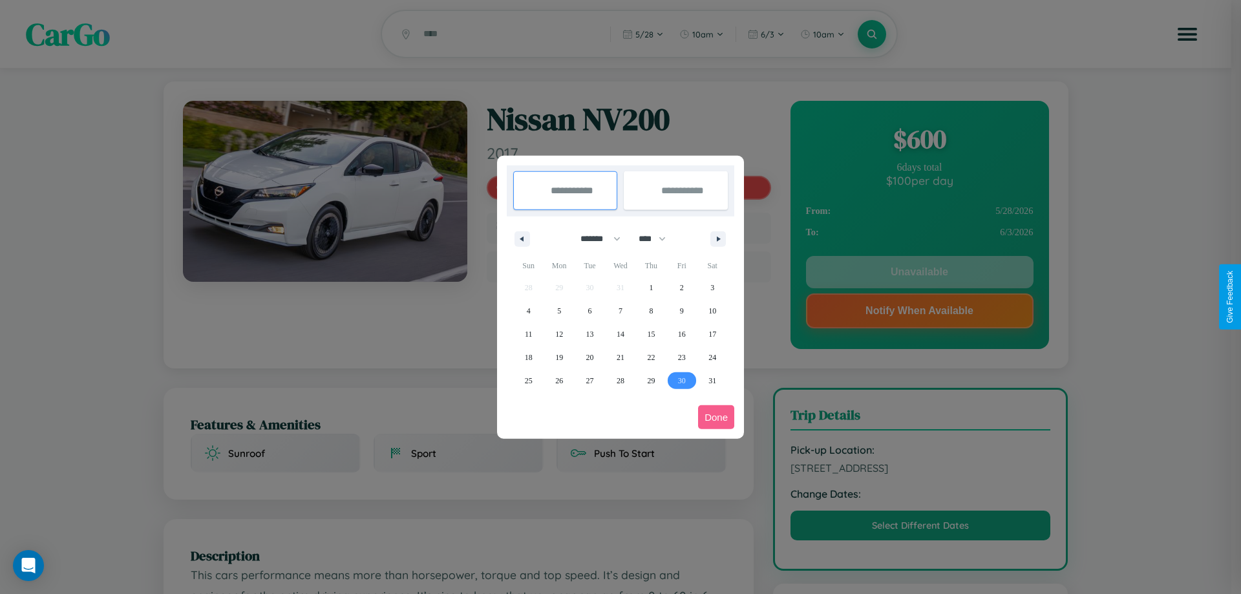
type input "**********"
click at [718, 239] on icon "button" at bounding box center [721, 239] width 6 height 5
select select "*"
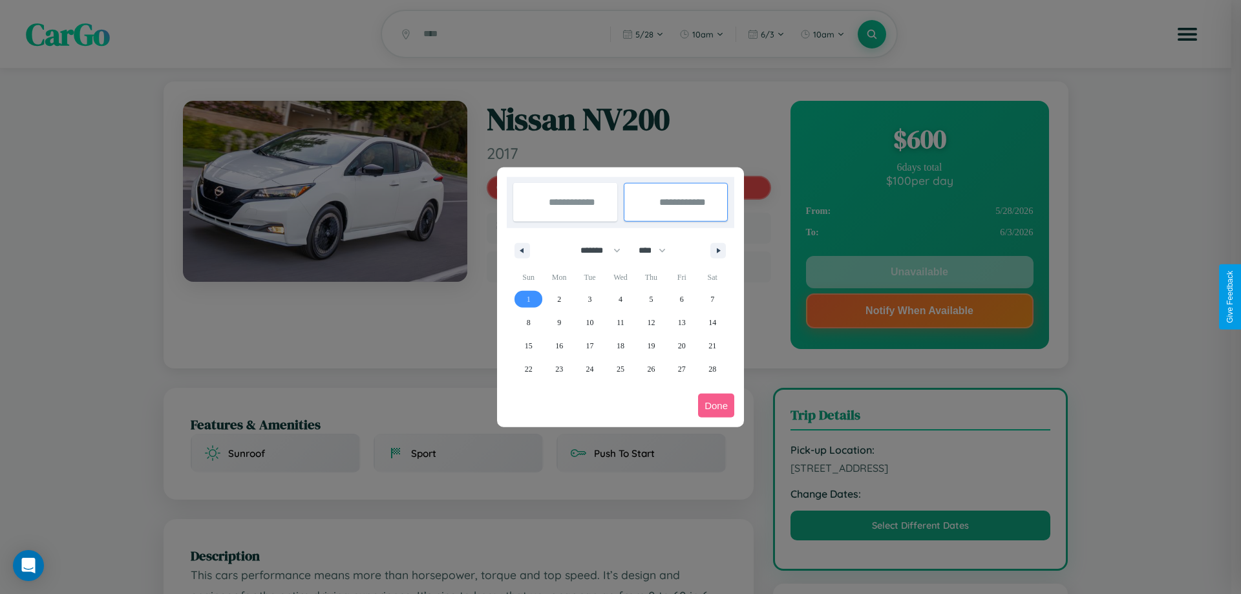
click at [528, 299] on span "1" at bounding box center [529, 299] width 4 height 23
type input "**********"
select select "*"
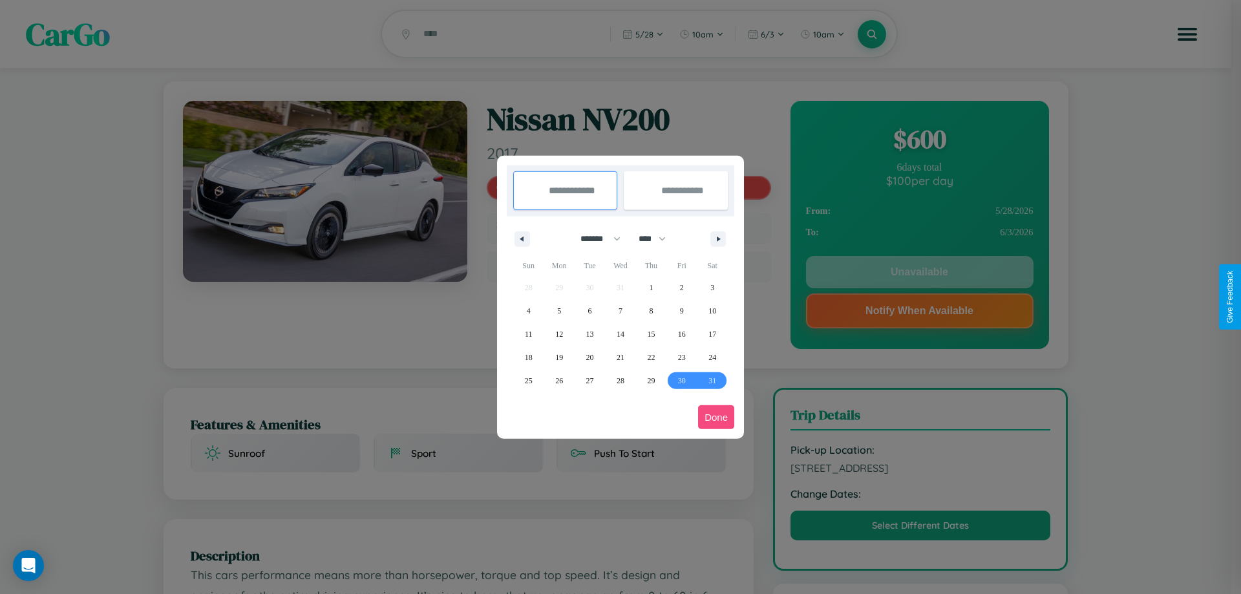
click at [716, 417] on button "Done" at bounding box center [716, 417] width 36 height 24
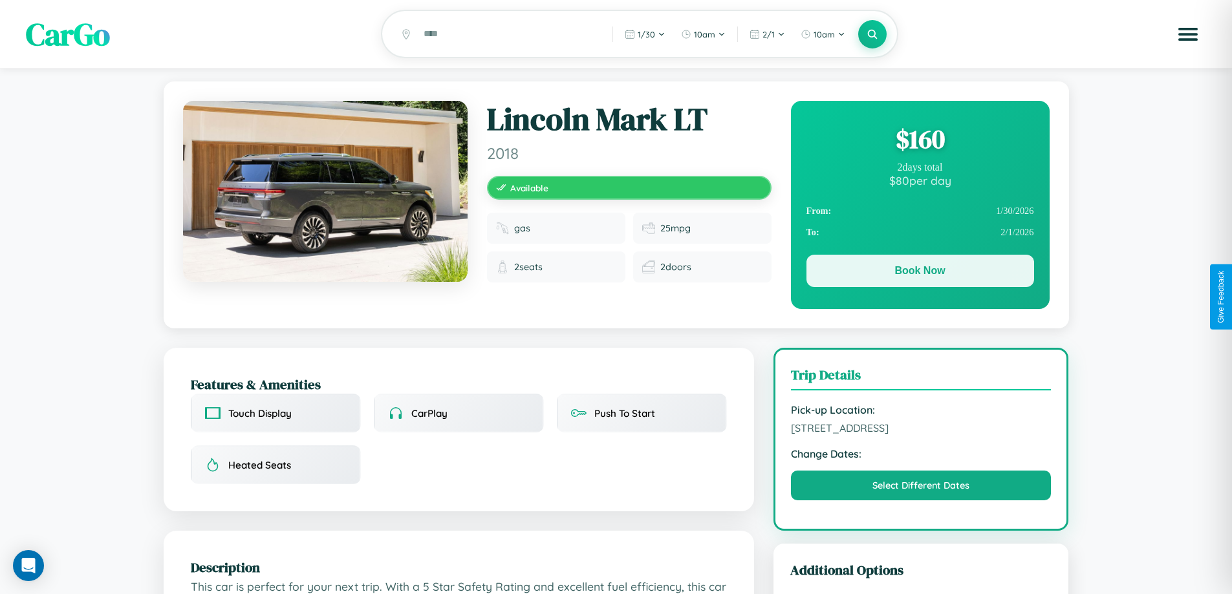
click at [919, 273] on button "Book Now" at bounding box center [920, 271] width 228 height 32
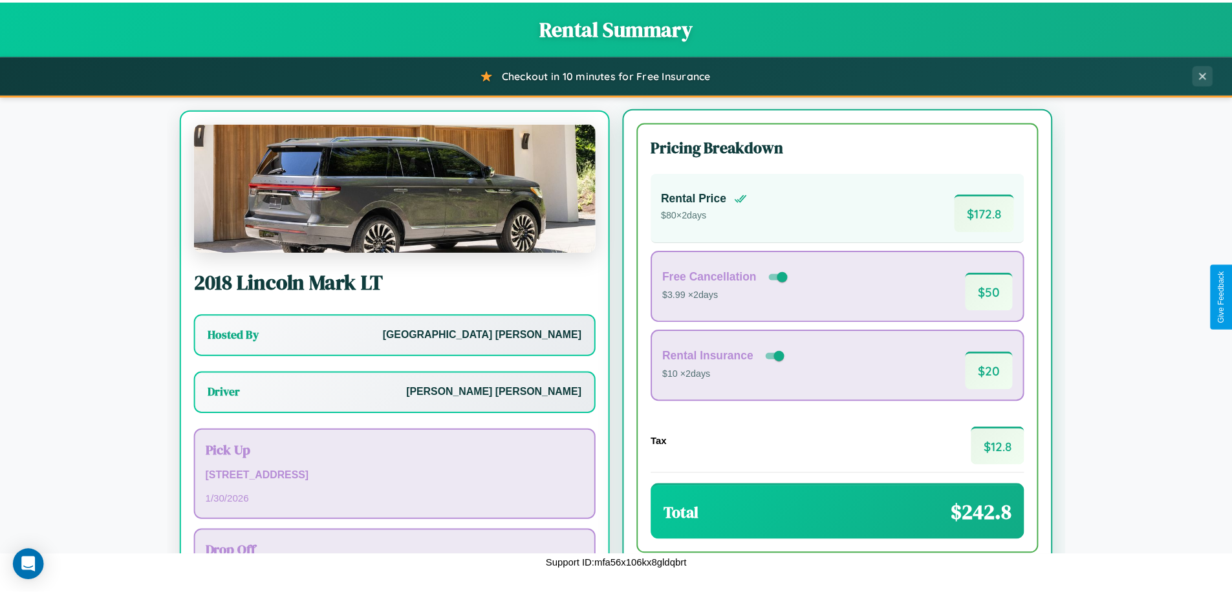
scroll to position [60, 0]
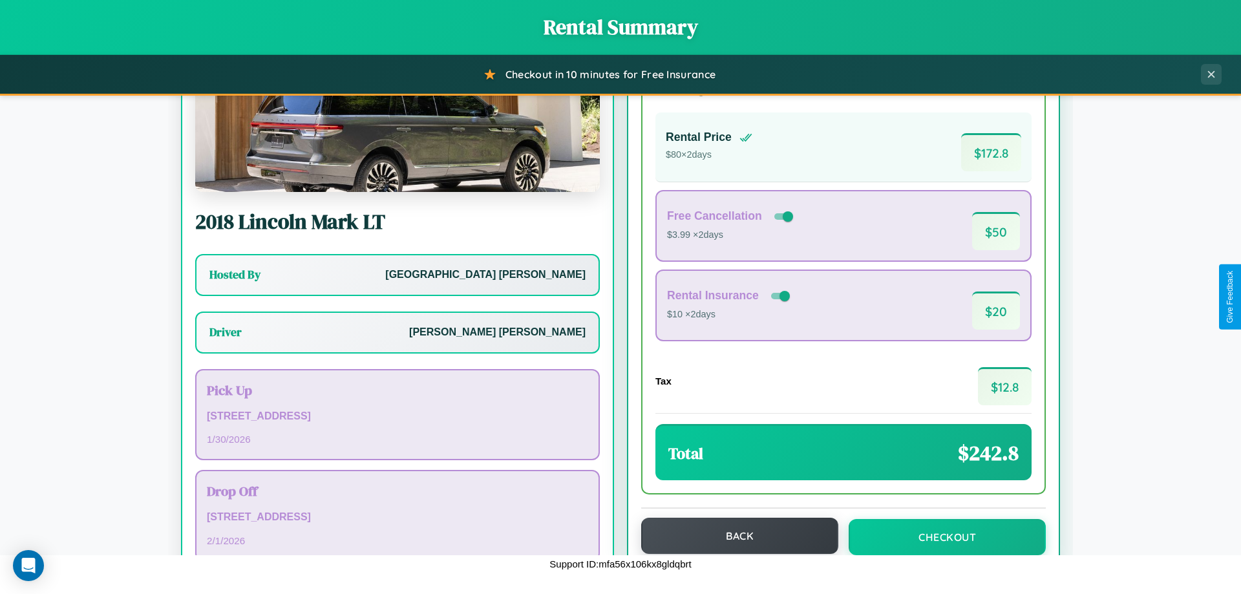
click at [734, 536] on button "Back" at bounding box center [739, 536] width 197 height 36
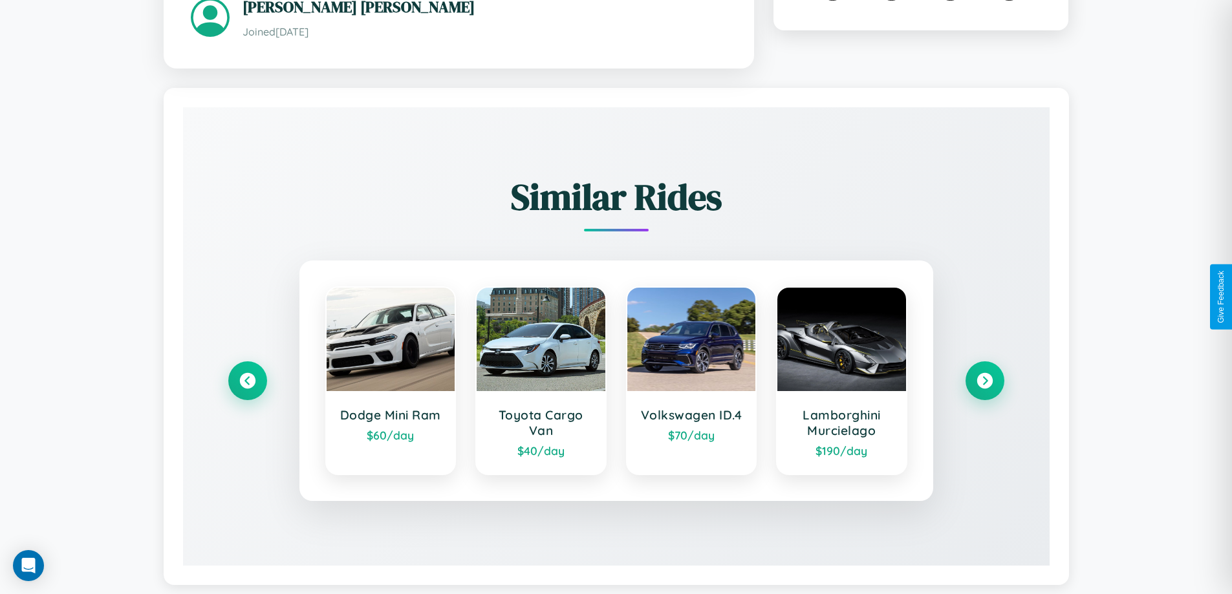
scroll to position [758, 0]
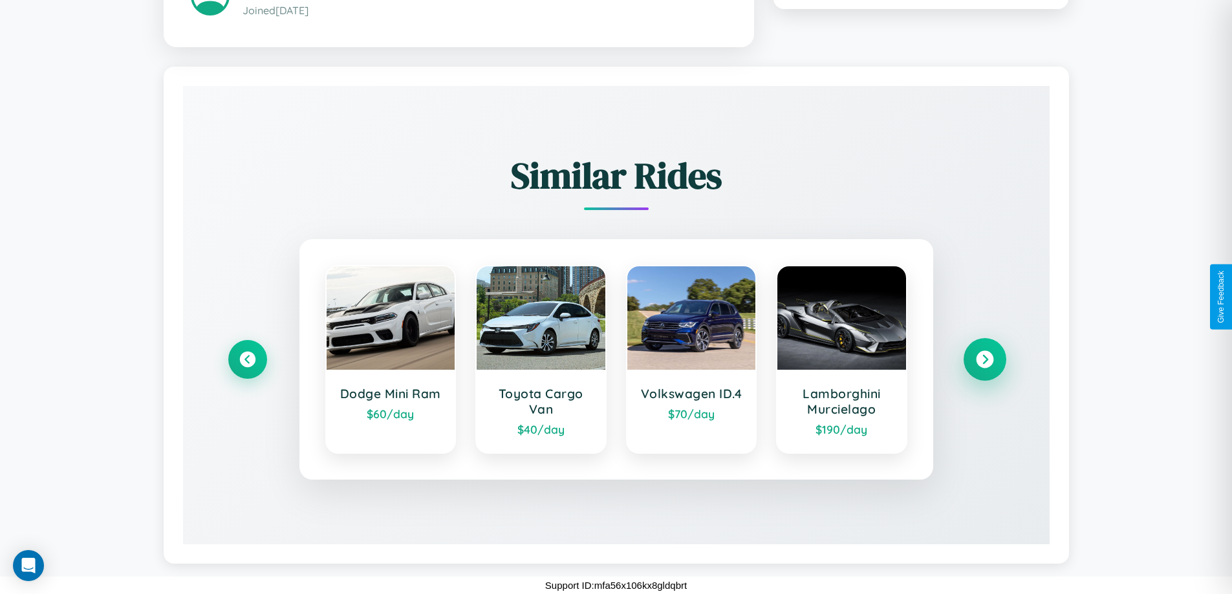
click at [984, 359] on icon at bounding box center [984, 358] width 17 height 17
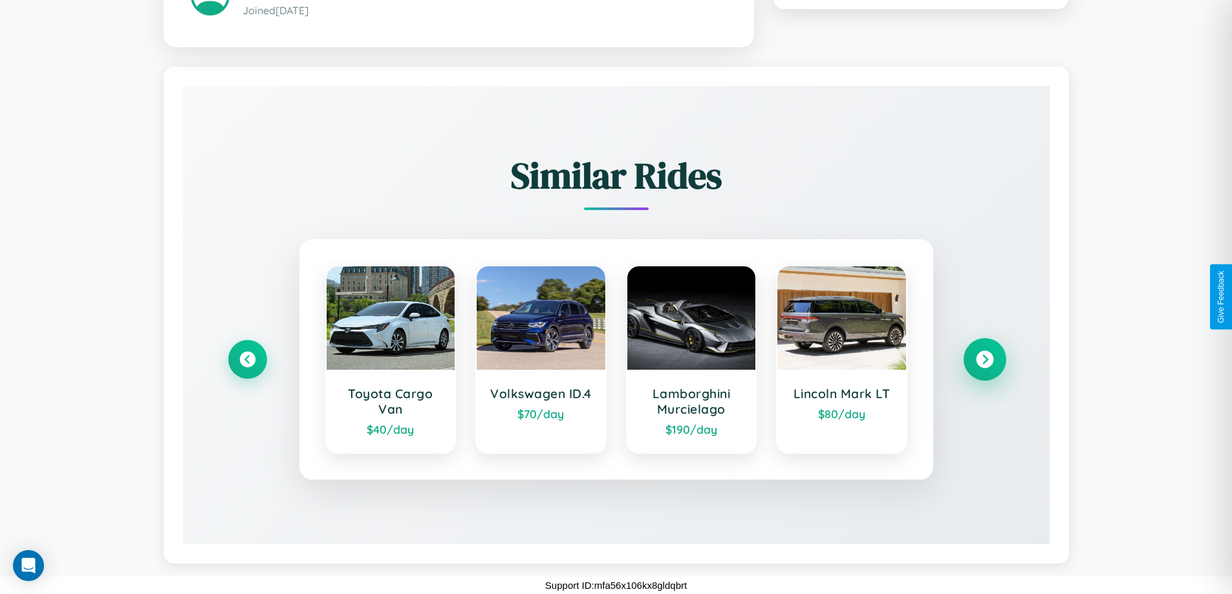
click at [984, 359] on icon at bounding box center [984, 358] width 17 height 17
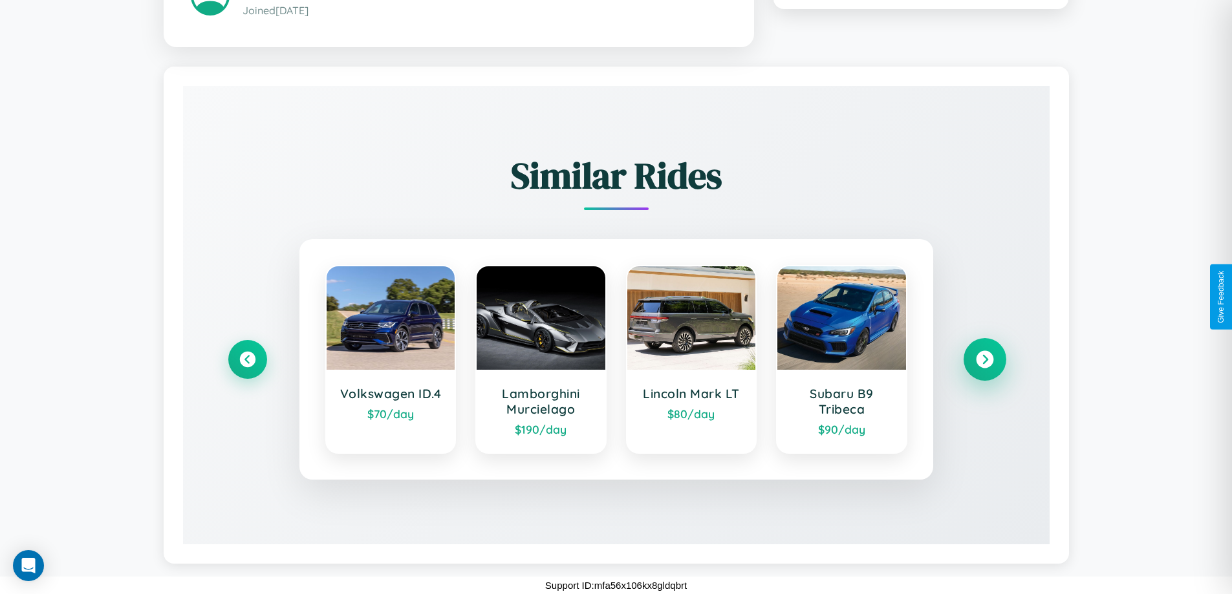
click at [984, 359] on icon at bounding box center [984, 358] width 17 height 17
